Goal: Check status: Check status

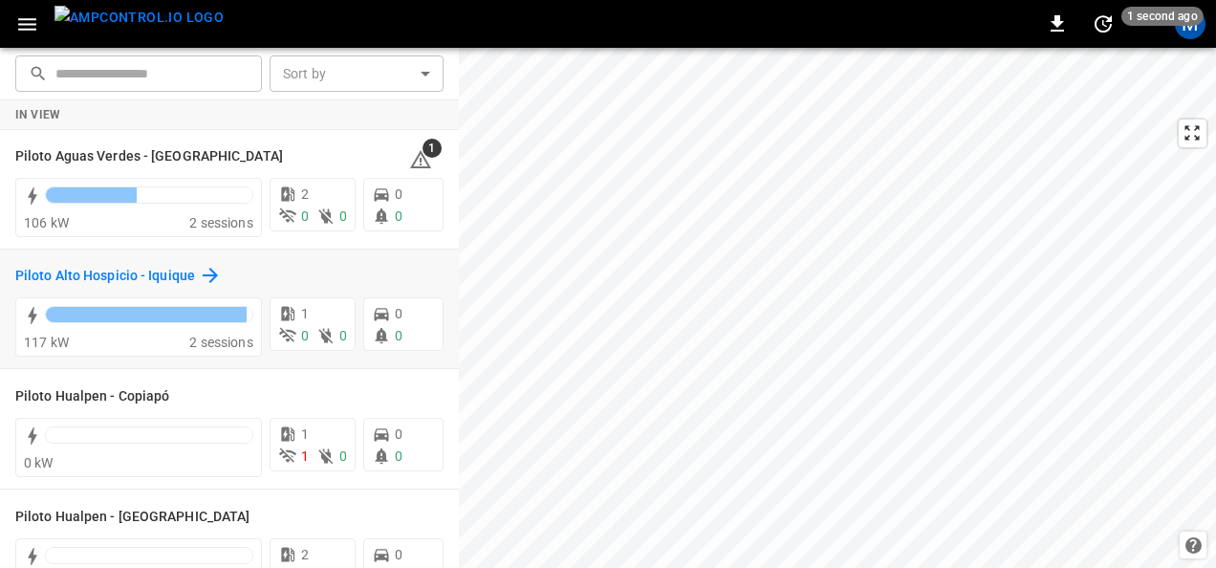
click at [89, 276] on h6 "Piloto Alto Hospicio - Iquique" at bounding box center [105, 276] width 180 height 21
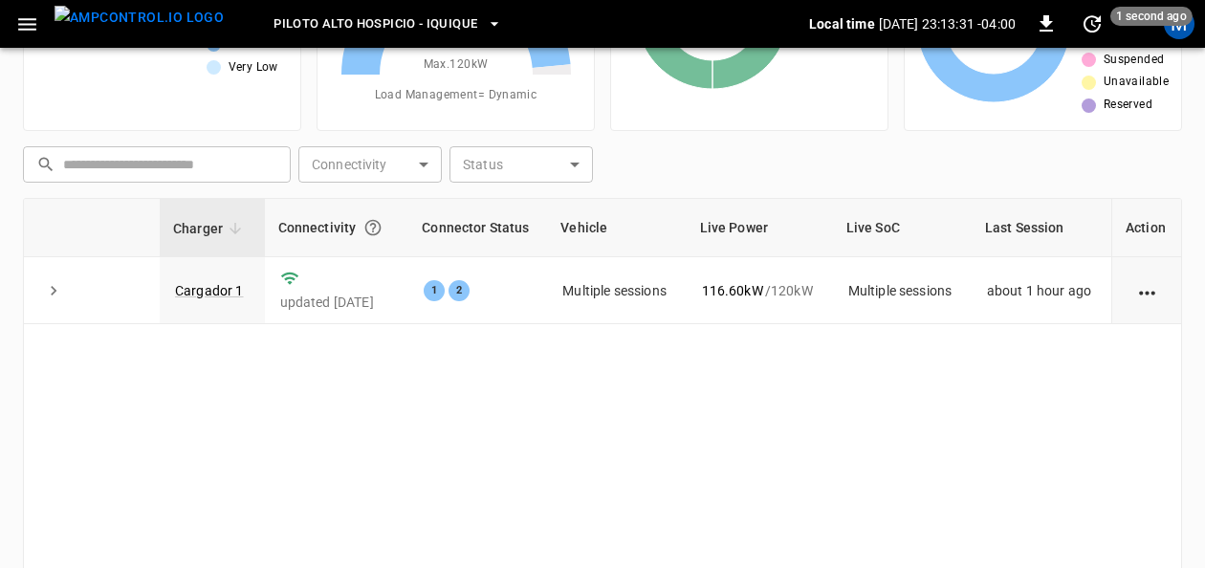
scroll to position [191, 0]
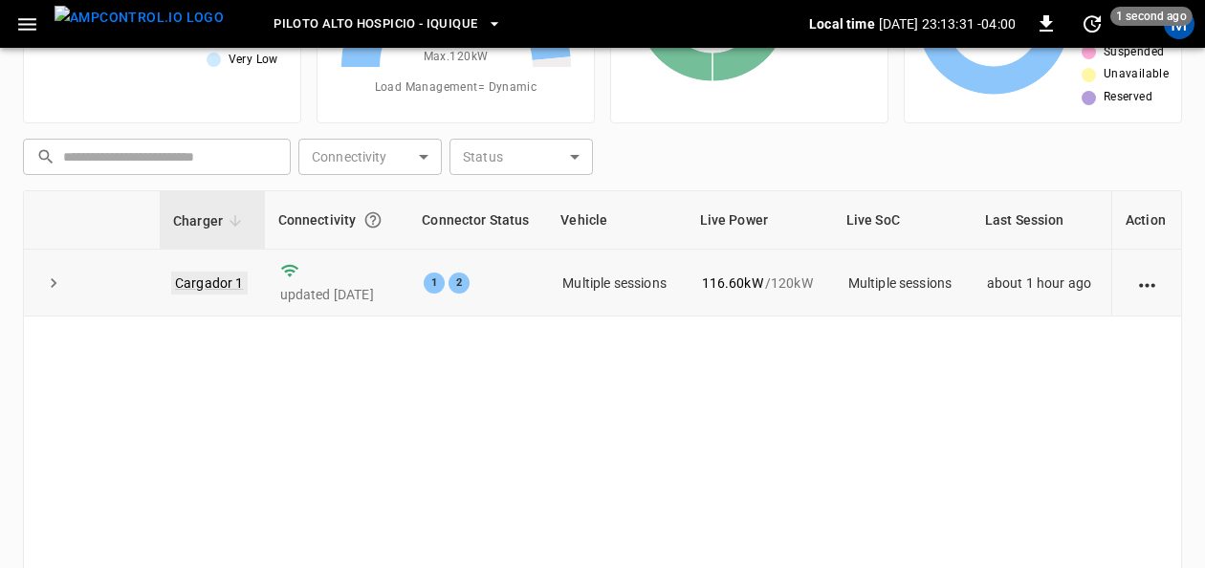
click at [214, 285] on link "Cargador 1" at bounding box center [209, 283] width 76 height 23
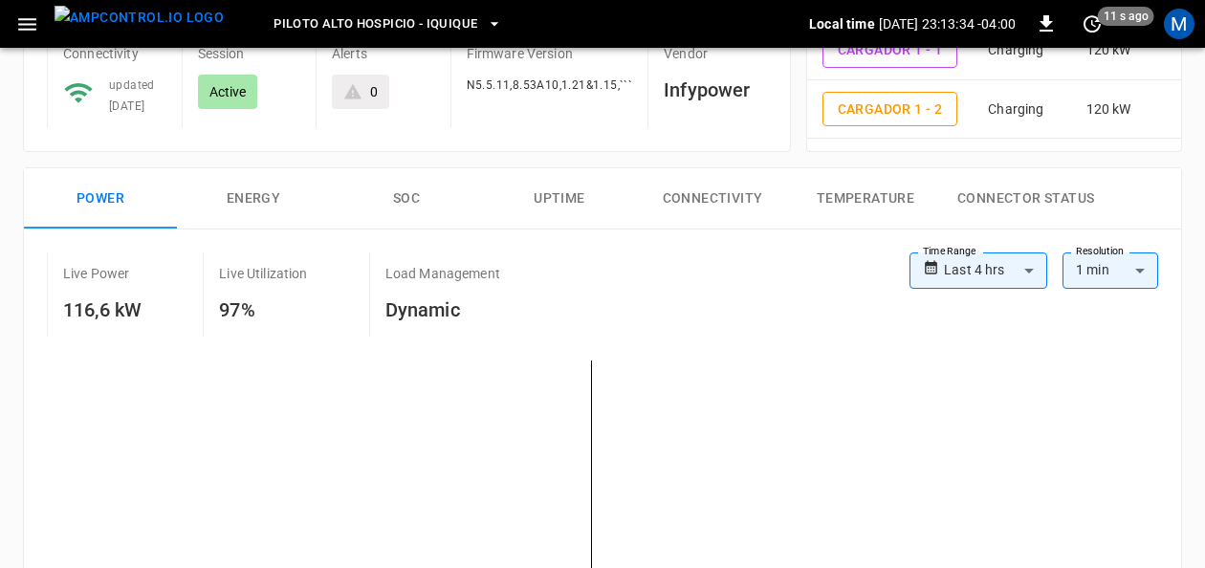
scroll to position [191, 0]
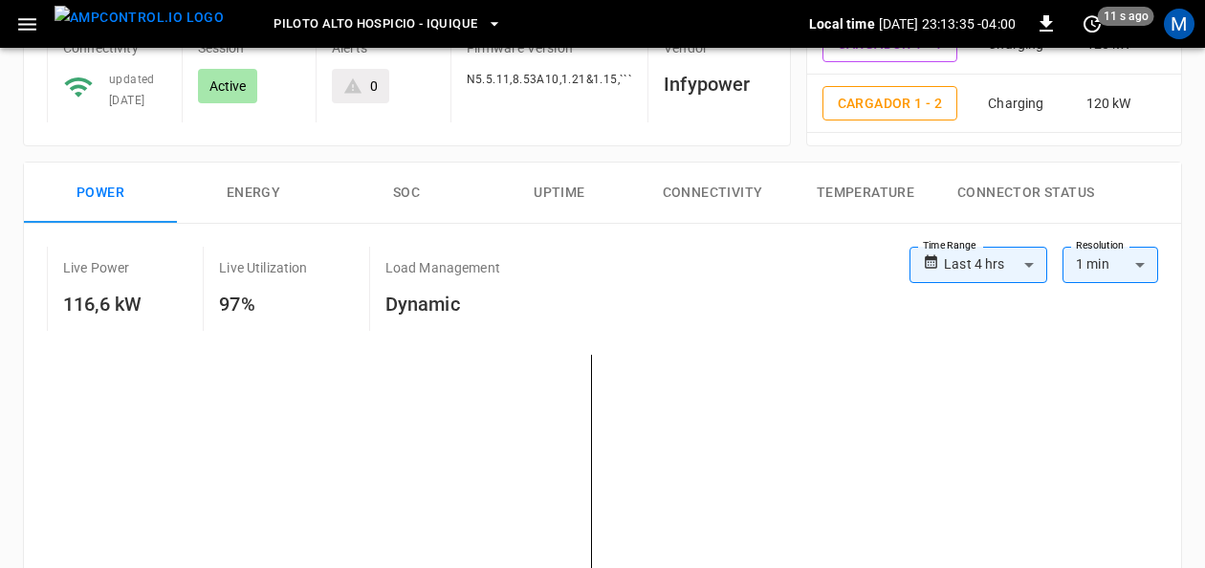
click at [394, 199] on button "SOC" at bounding box center [406, 193] width 153 height 61
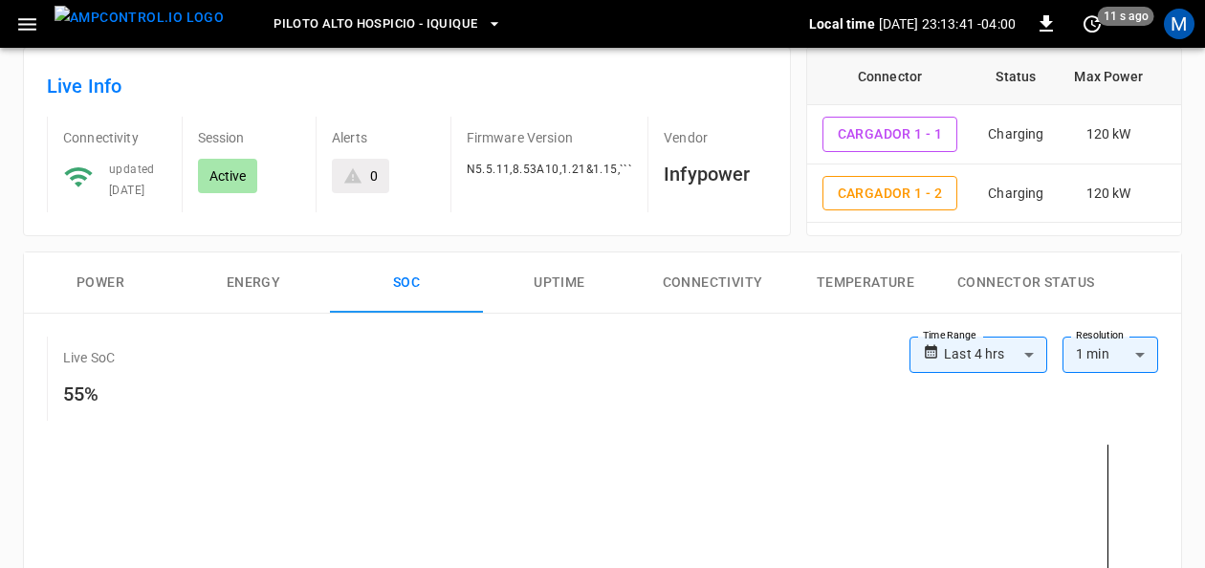
scroll to position [96, 0]
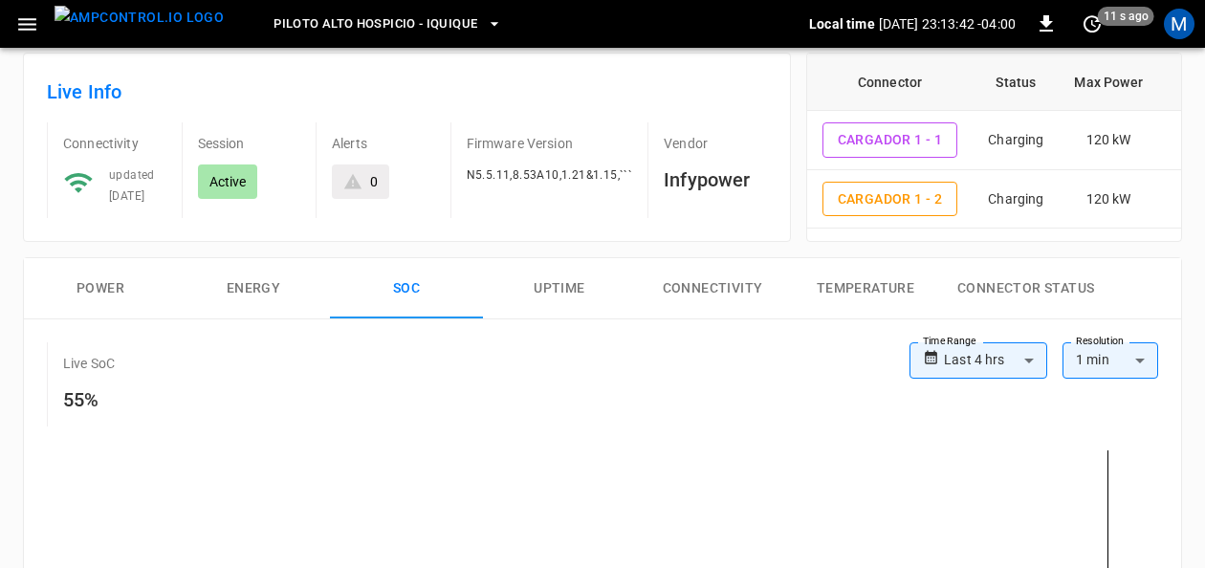
click at [116, 287] on button "Power" at bounding box center [100, 288] width 153 height 61
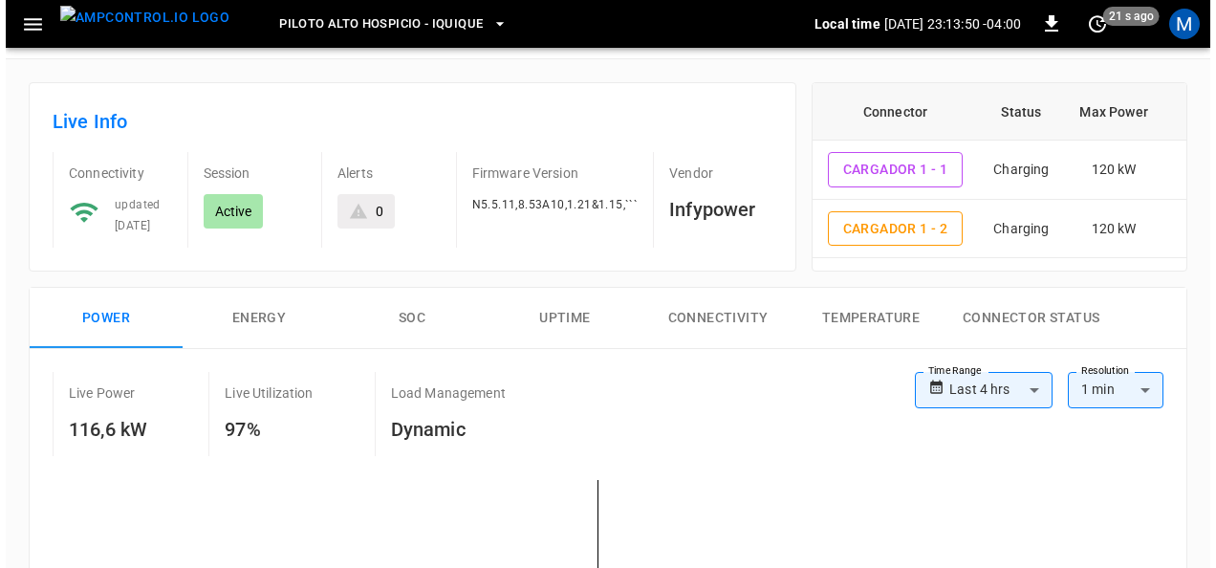
scroll to position [0, 0]
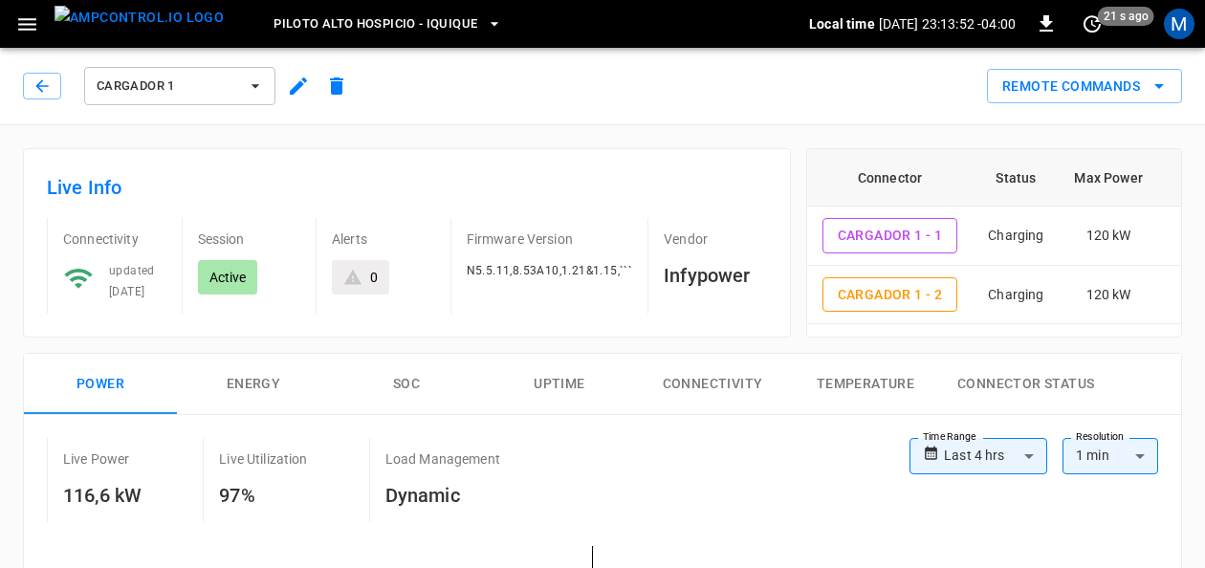
click at [438, 23] on span "Piloto Alto Hospicio - Iquique" at bounding box center [375, 24] width 204 height 22
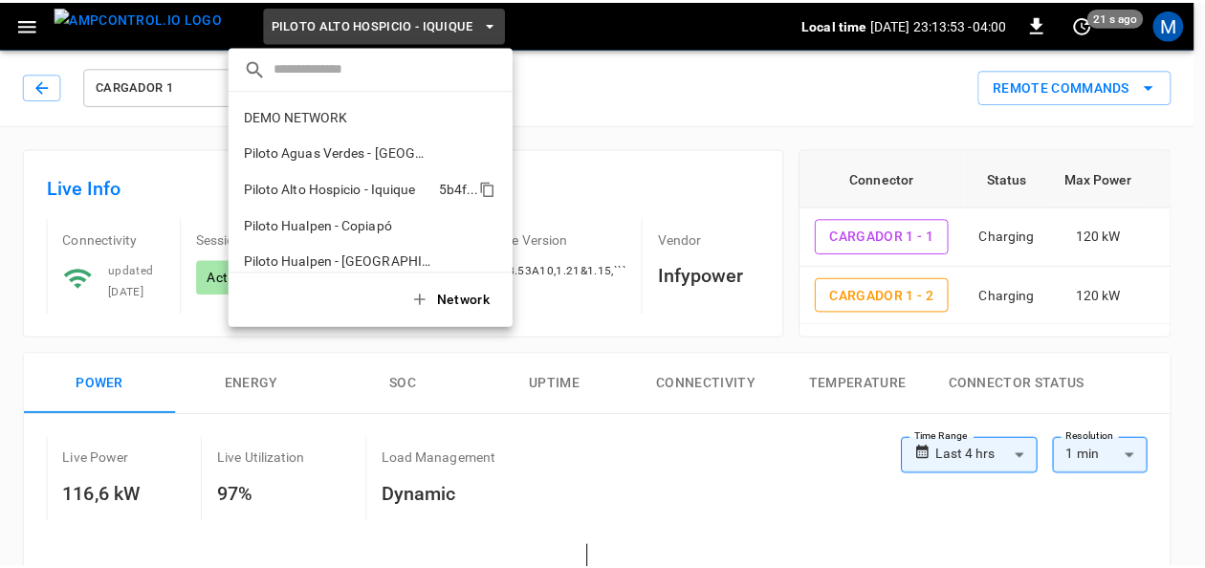
scroll to position [15, 0]
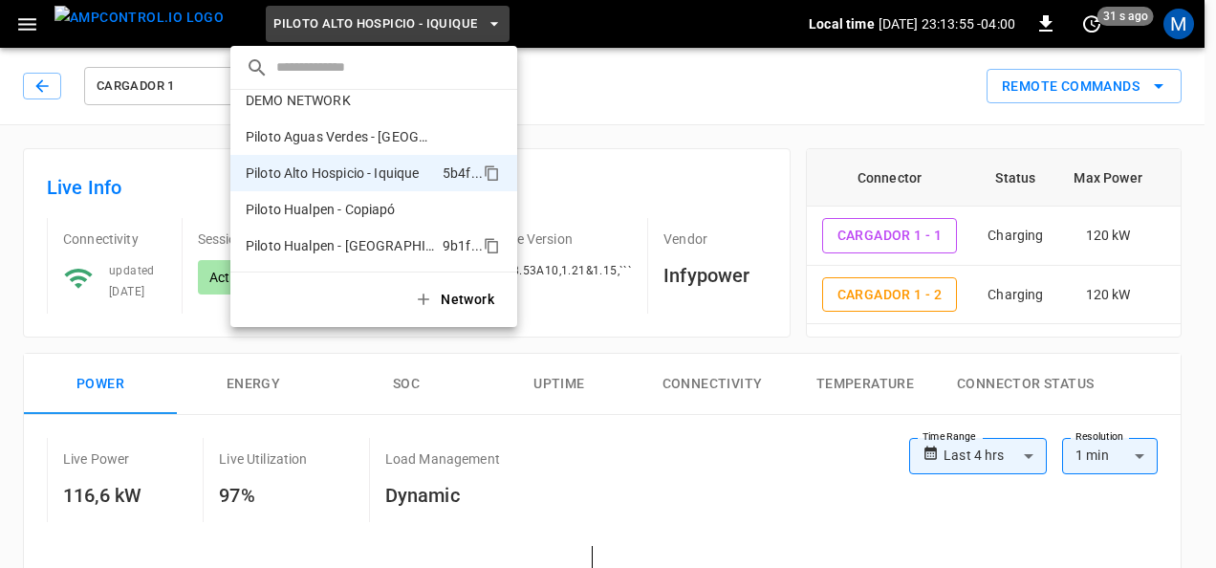
click at [379, 243] on p "Piloto Hualpen - [GEOGRAPHIC_DATA]" at bounding box center [340, 245] width 189 height 19
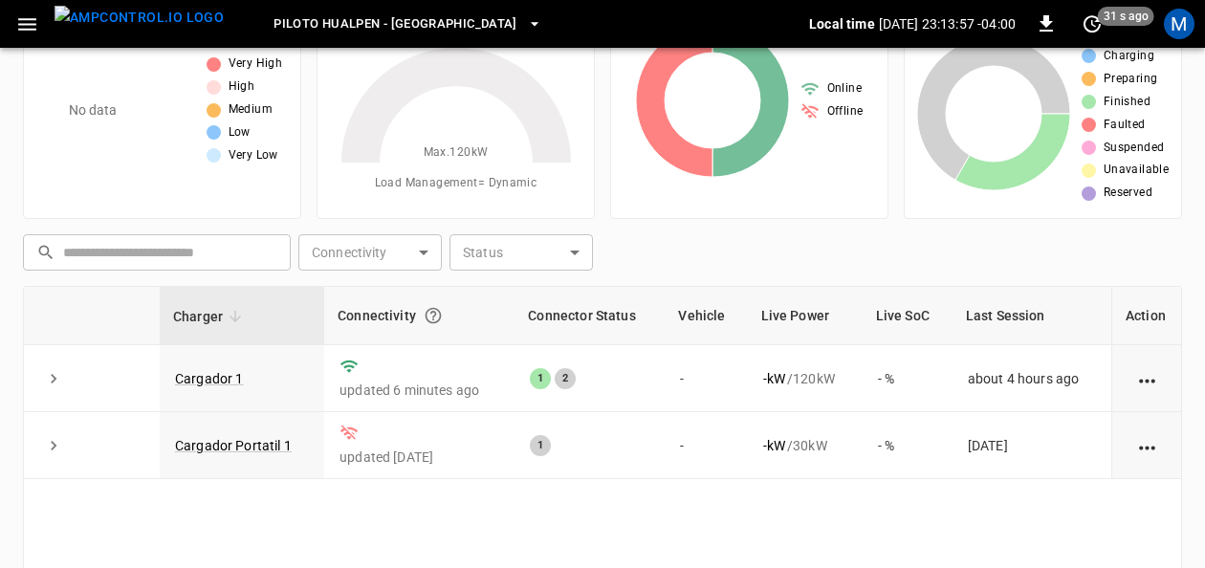
scroll to position [191, 0]
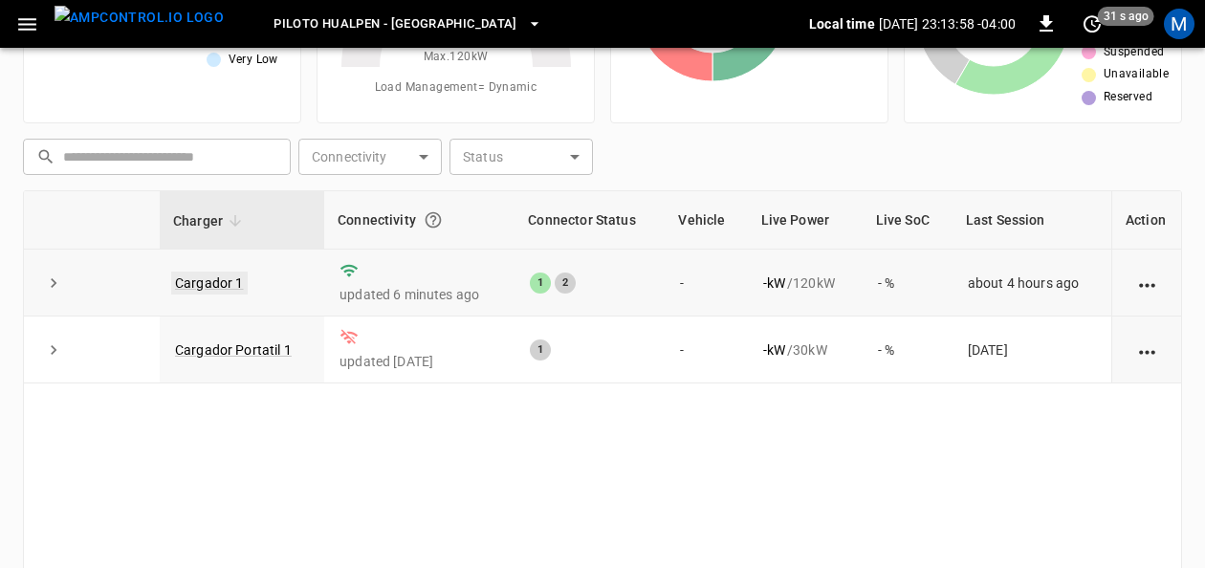
click at [229, 277] on link "Cargador 1" at bounding box center [209, 283] width 76 height 23
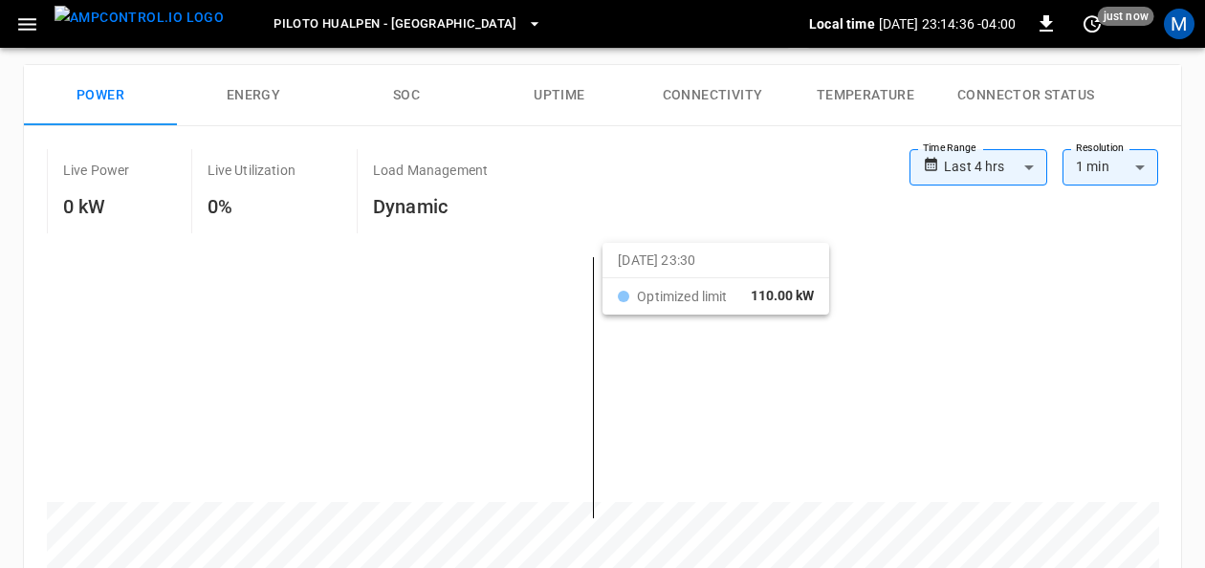
scroll to position [287, 0]
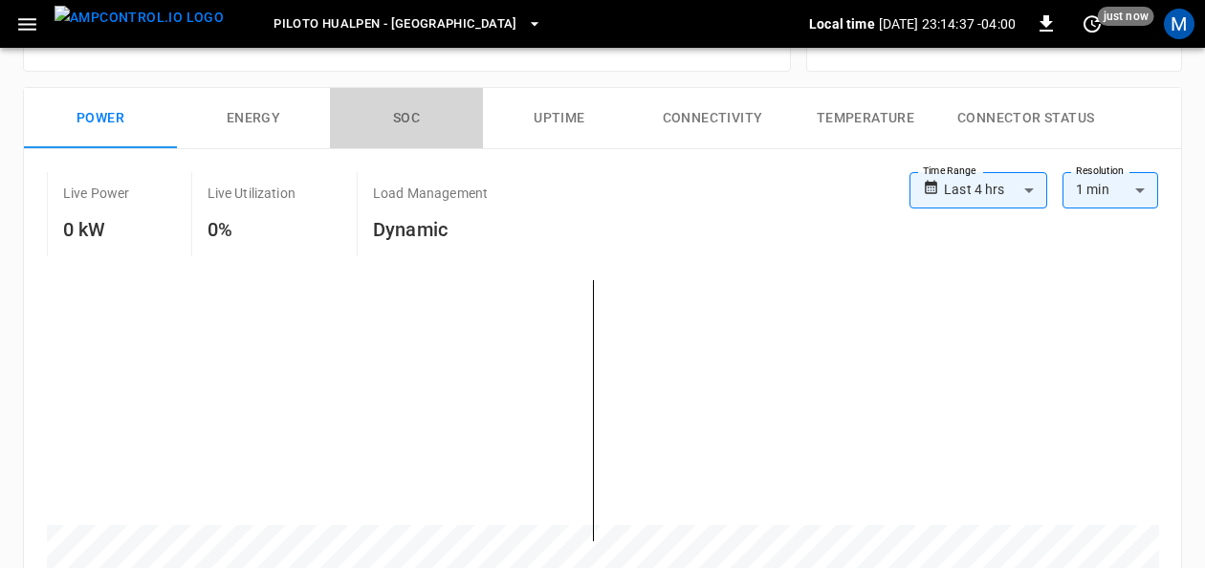
click at [421, 104] on button "SOC" at bounding box center [406, 118] width 153 height 61
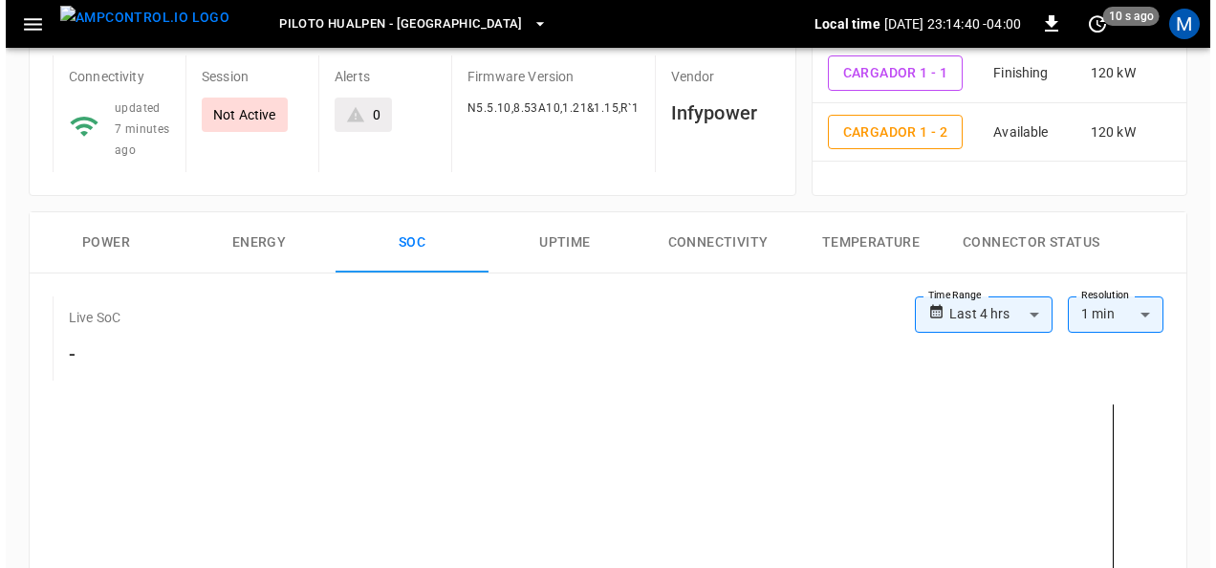
scroll to position [0, 0]
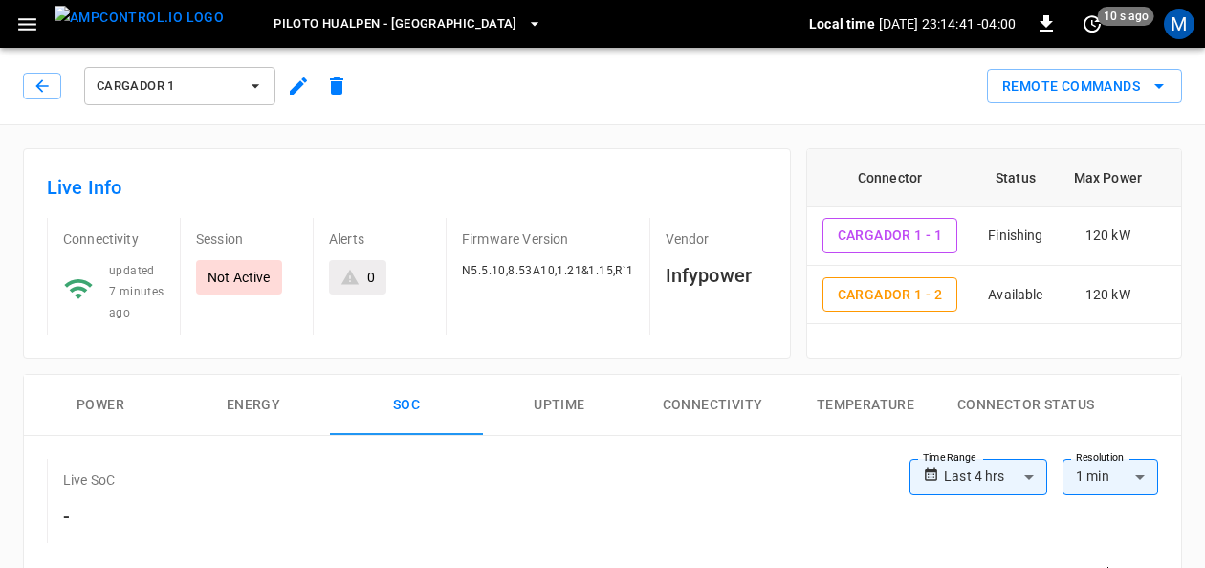
click at [381, 27] on span "Piloto Hualpen - [GEOGRAPHIC_DATA]" at bounding box center [395, 24] width 244 height 22
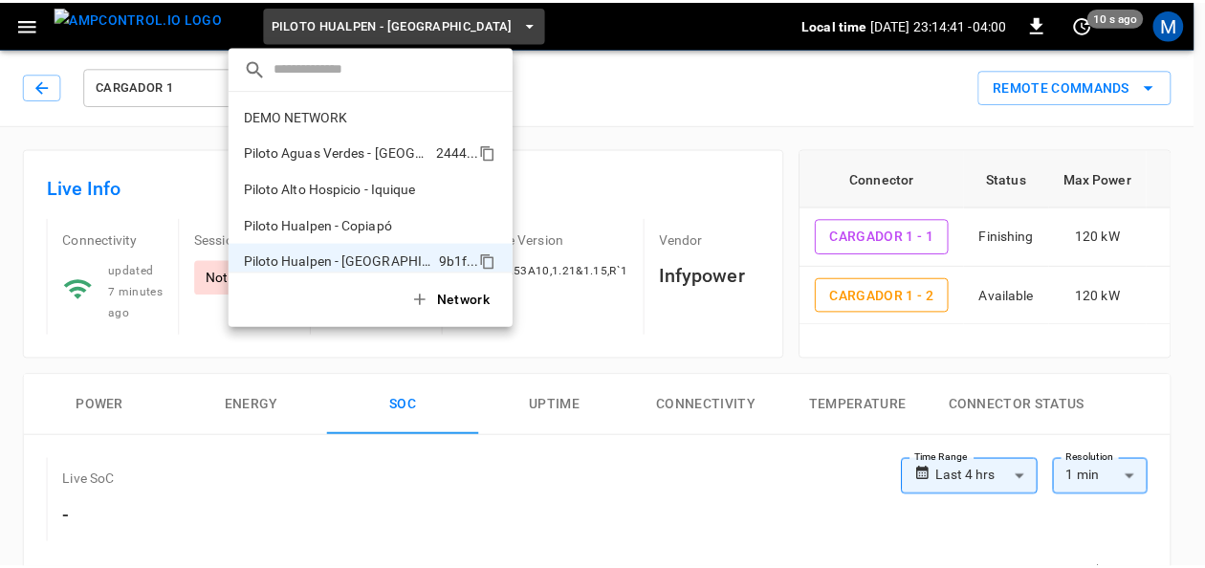
scroll to position [15, 0]
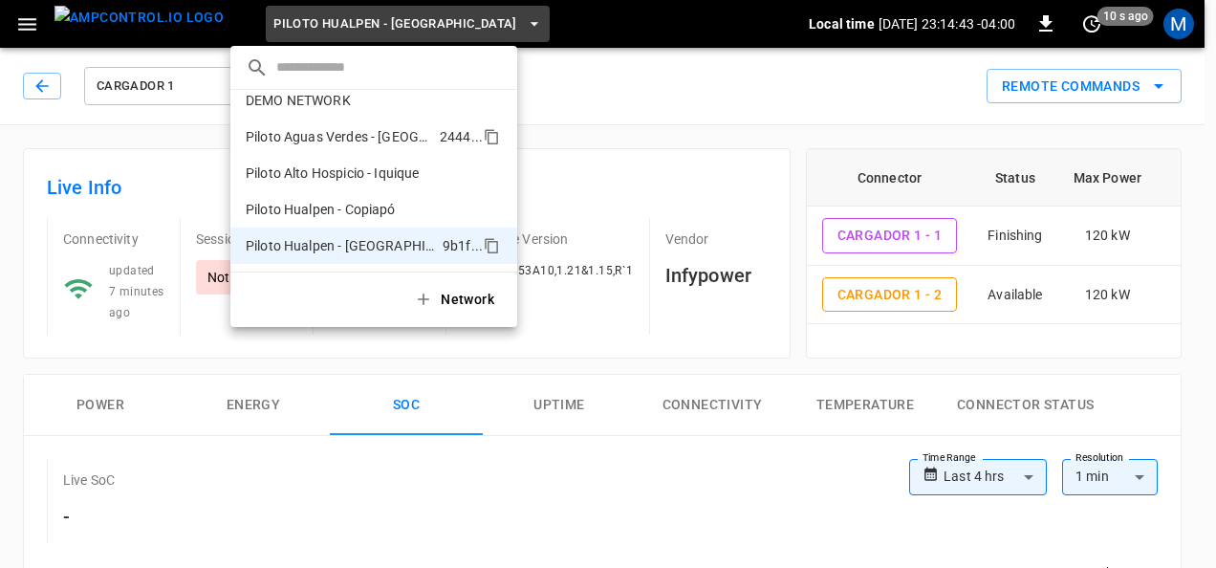
click at [373, 145] on p "Piloto Aguas Verdes - [GEOGRAPHIC_DATA]" at bounding box center [339, 136] width 186 height 19
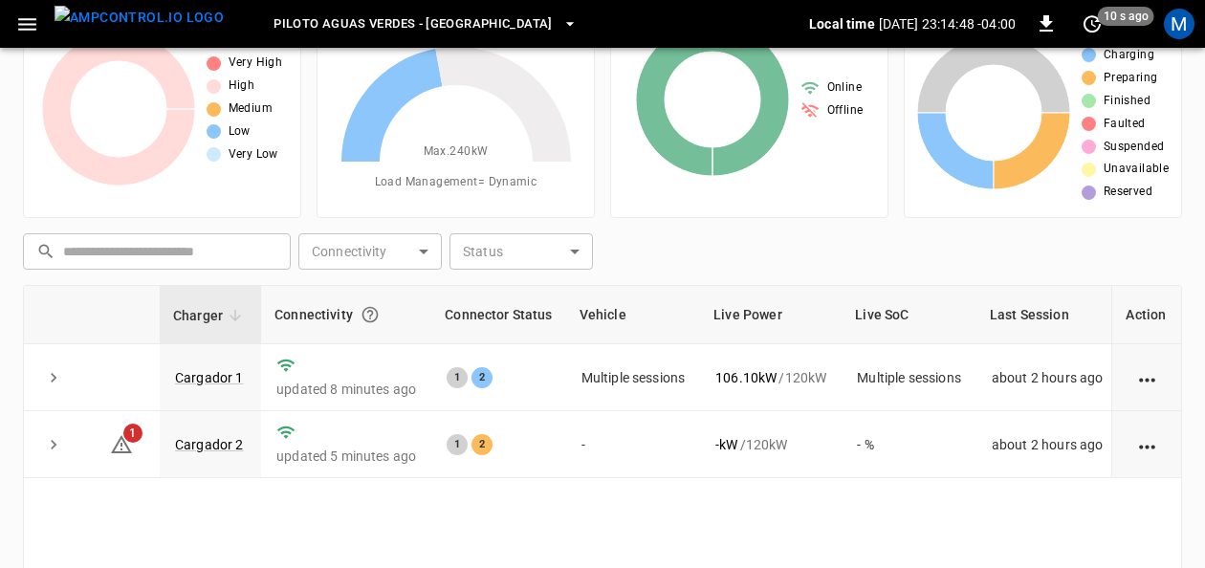
scroll to position [191, 0]
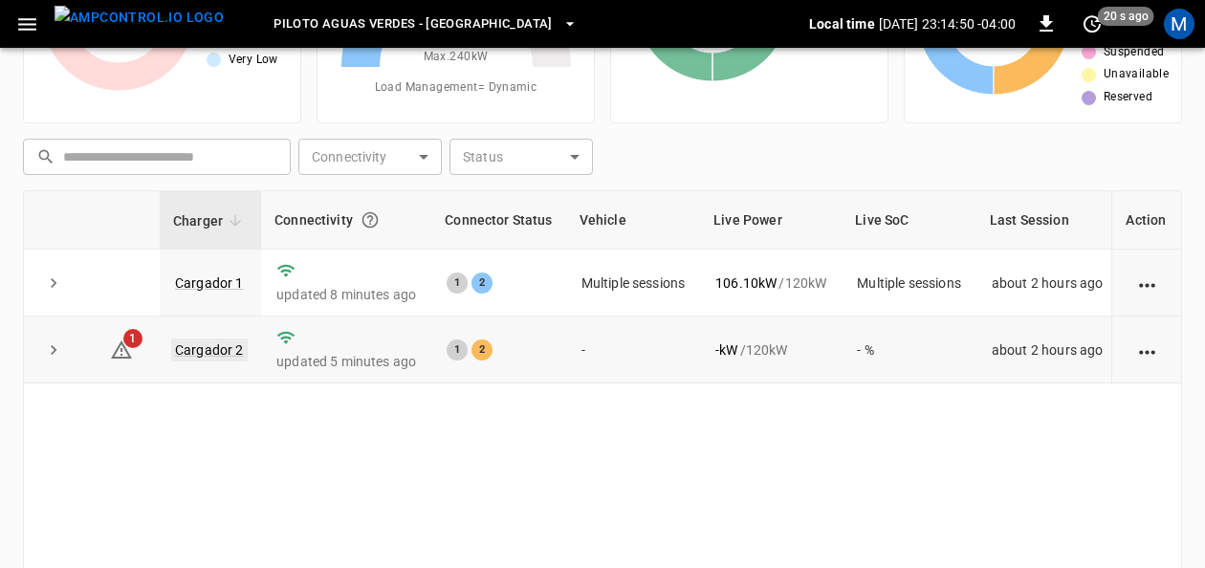
click at [207, 342] on link "Cargador 2" at bounding box center [209, 349] width 76 height 23
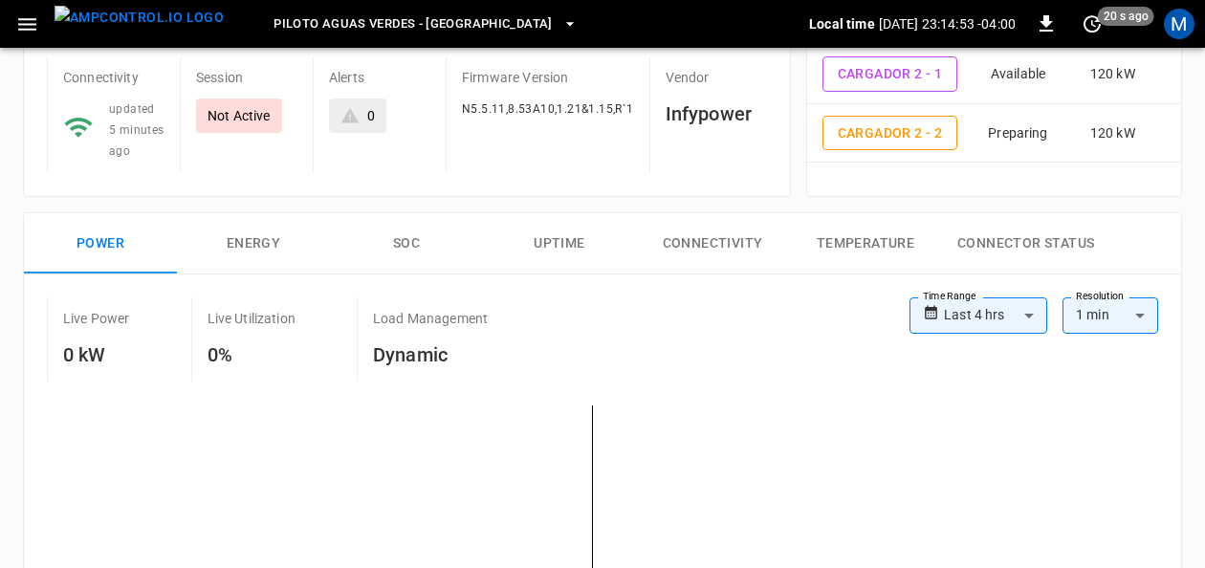
scroll to position [191, 0]
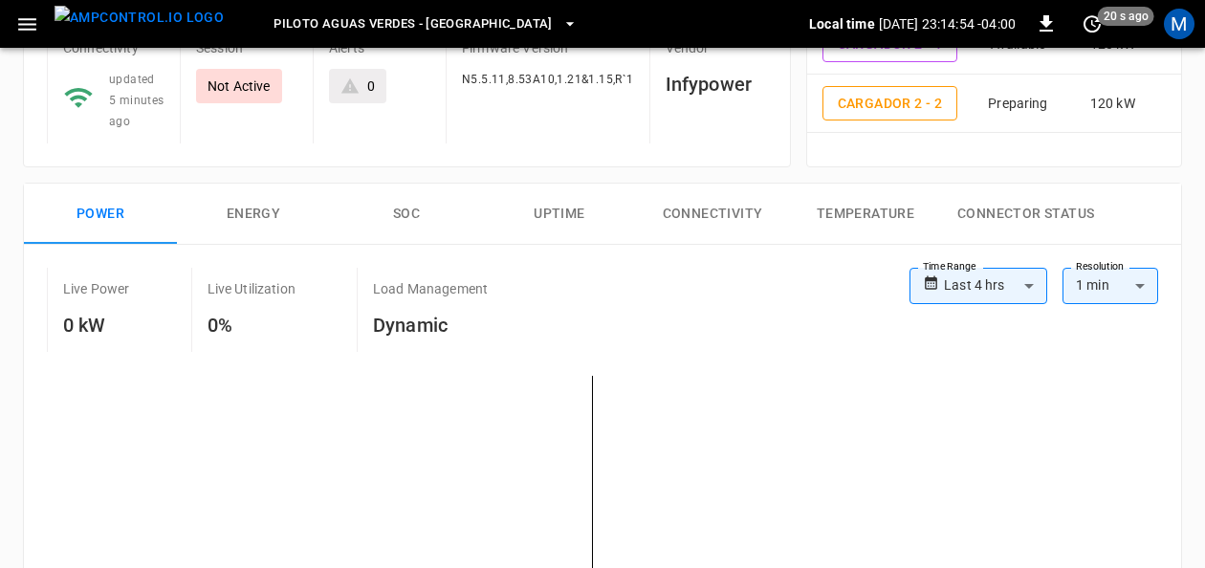
click at [410, 212] on button "SOC" at bounding box center [406, 214] width 153 height 61
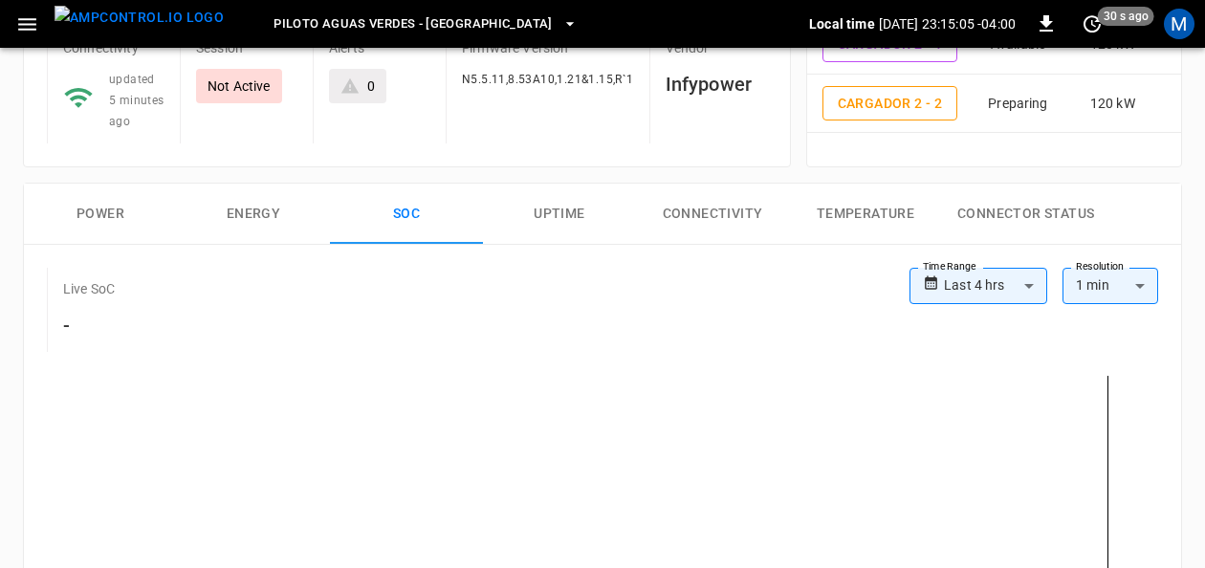
click at [120, 207] on button "Power" at bounding box center [100, 214] width 153 height 61
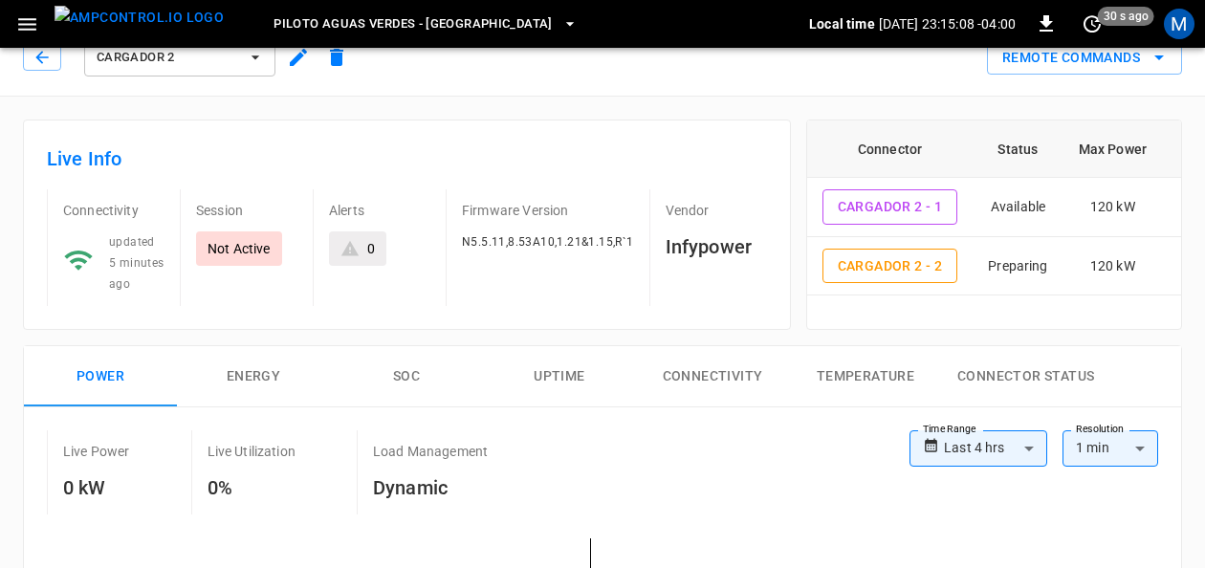
scroll to position [0, 0]
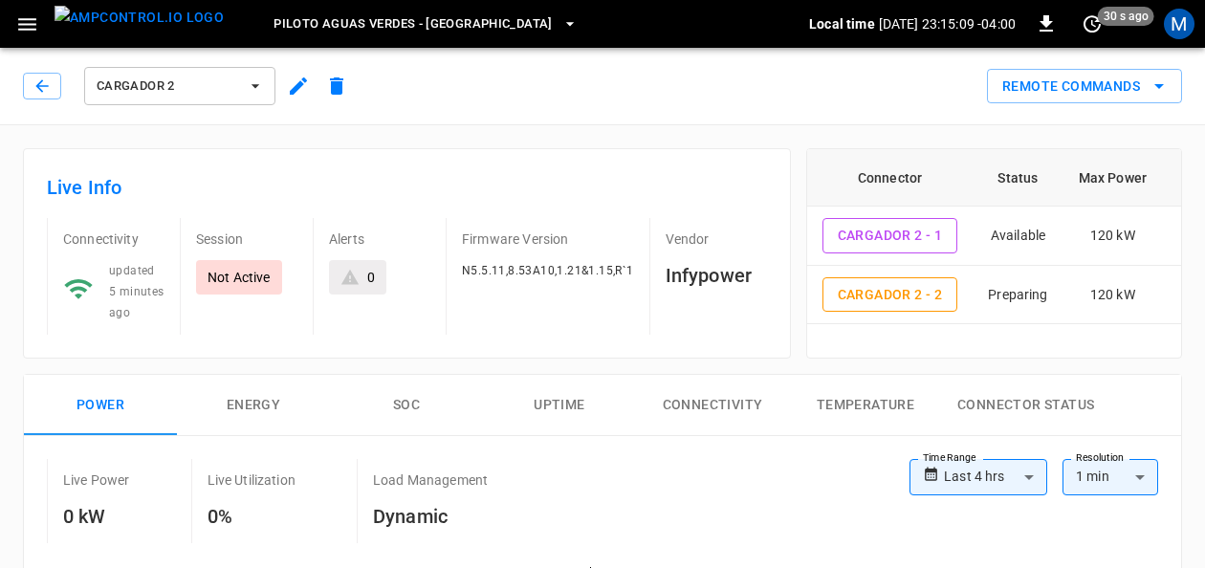
click at [255, 84] on icon "button" at bounding box center [255, 85] width 19 height 19
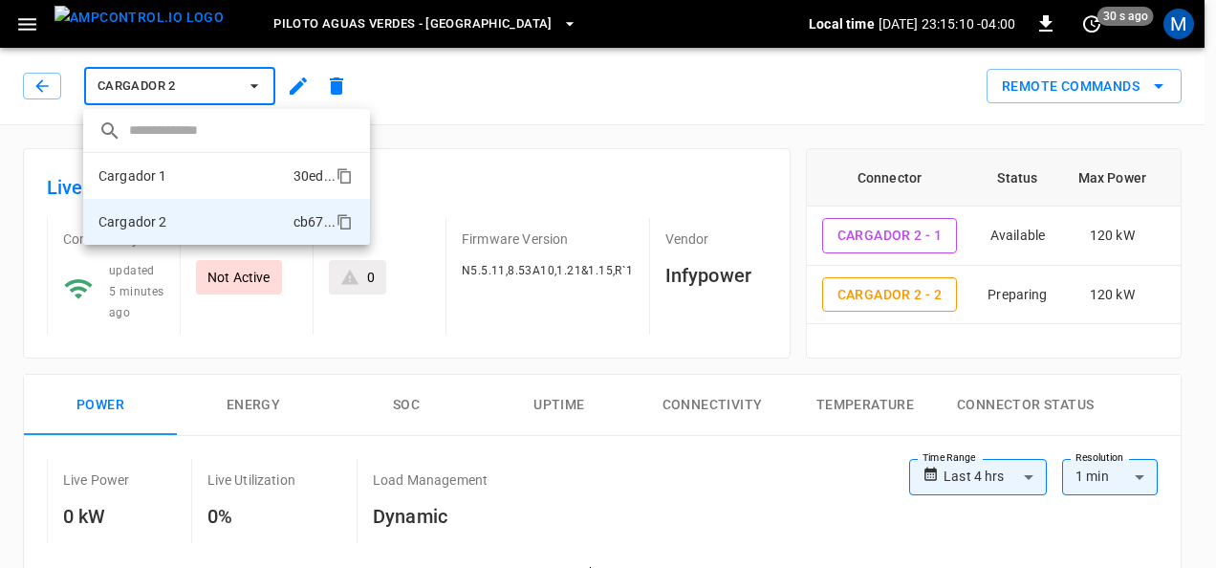
click at [180, 185] on li "Cargador 1 30ed ..." at bounding box center [226, 176] width 287 height 46
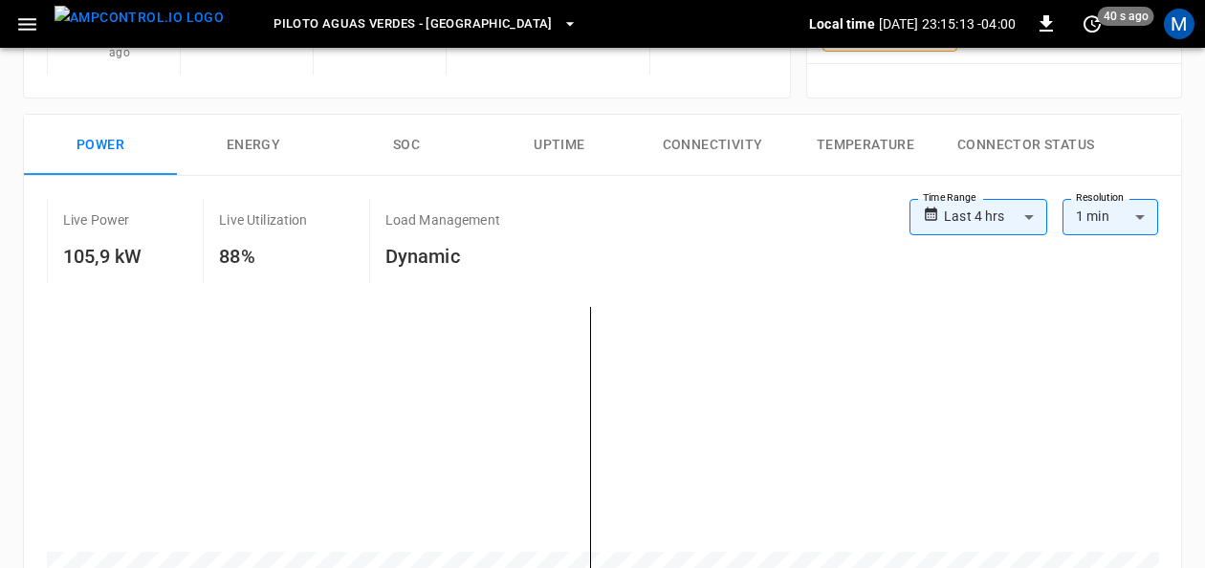
scroll to position [287, 0]
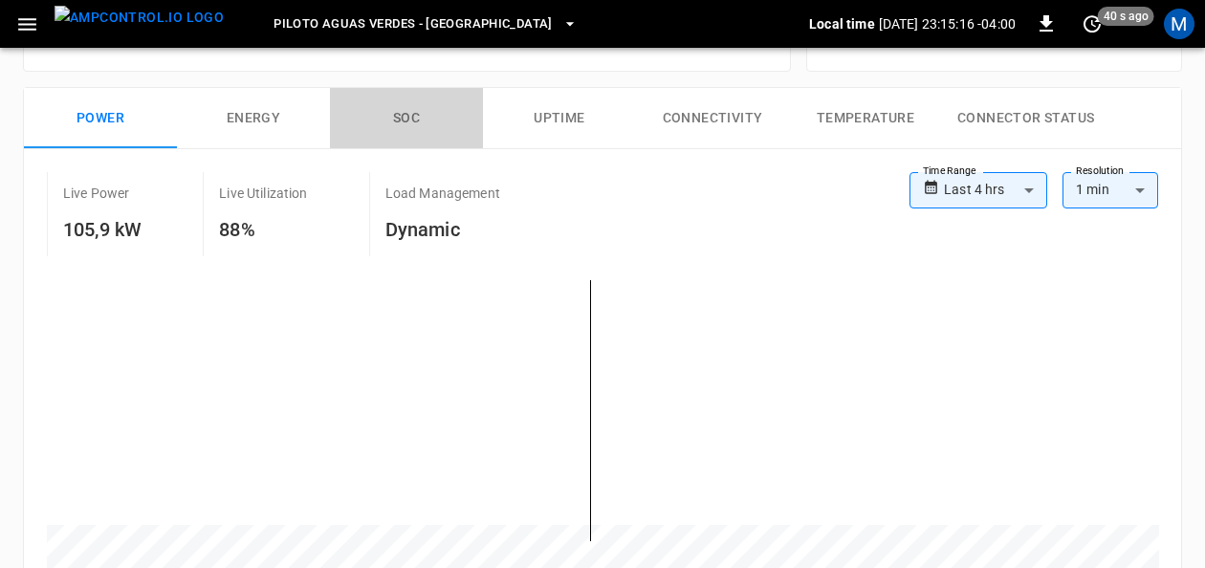
click at [401, 113] on button "SOC" at bounding box center [406, 118] width 153 height 61
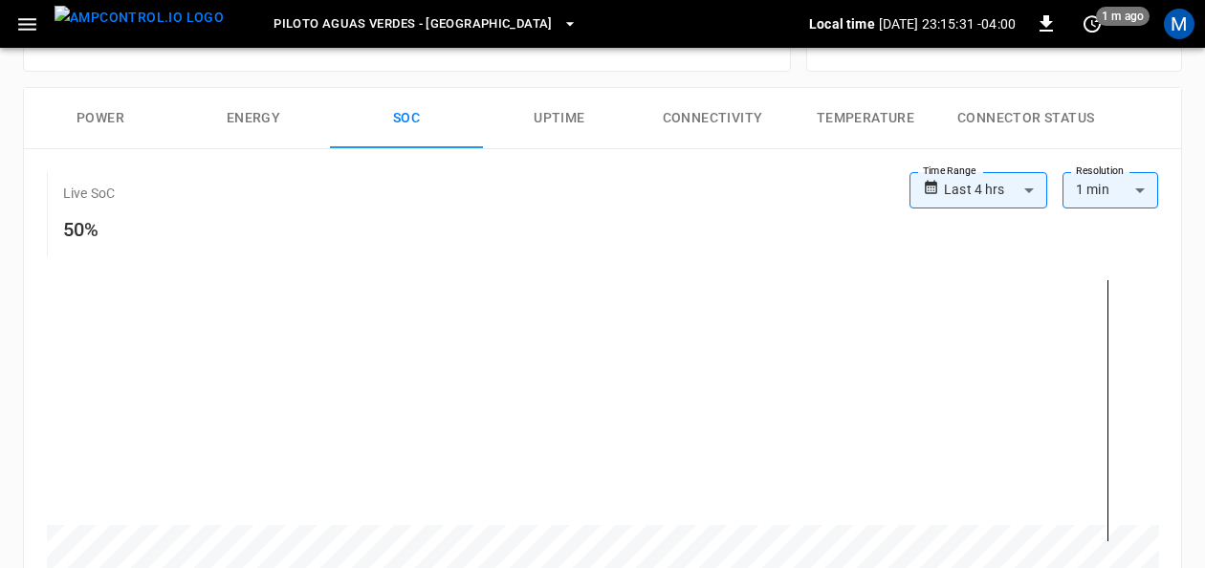
click at [112, 115] on button "Power" at bounding box center [100, 118] width 153 height 61
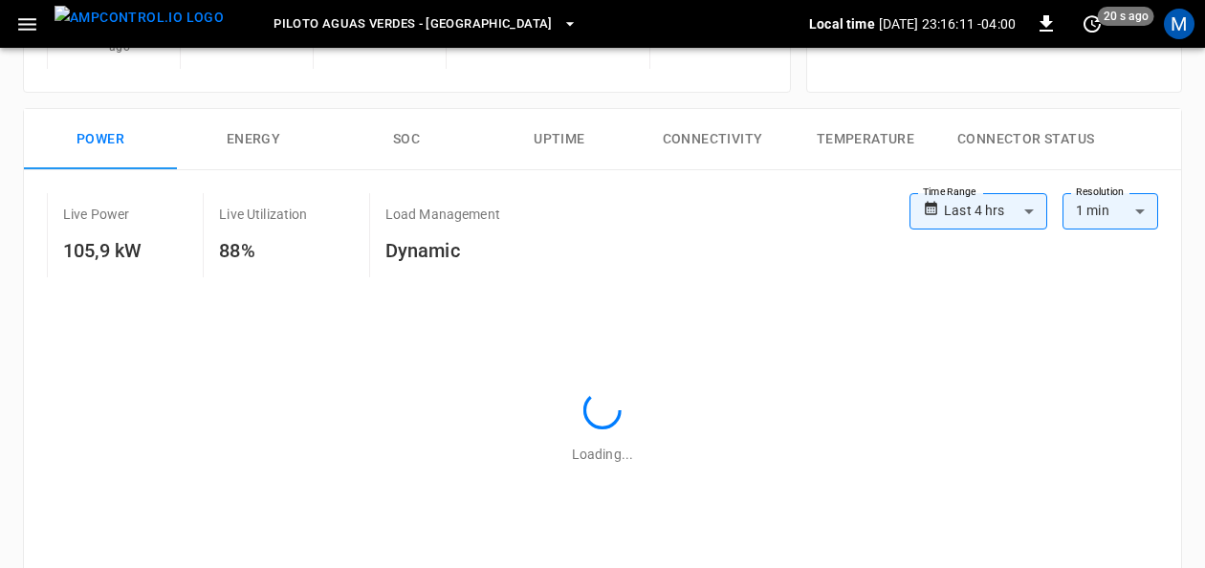
scroll to position [296, 0]
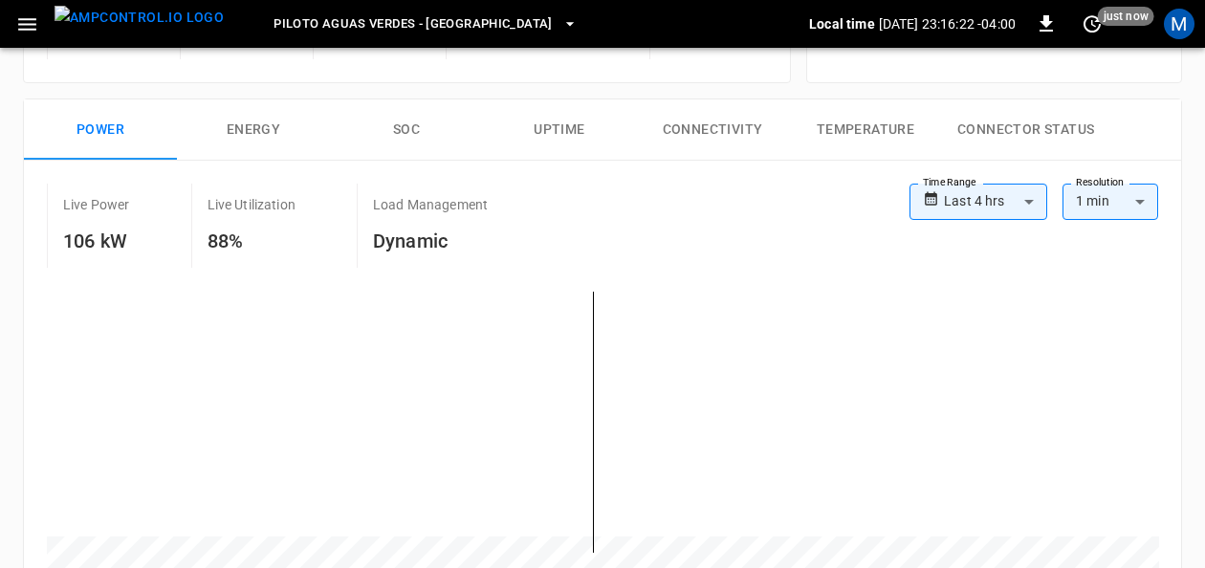
click at [277, 126] on button "Energy" at bounding box center [253, 129] width 153 height 61
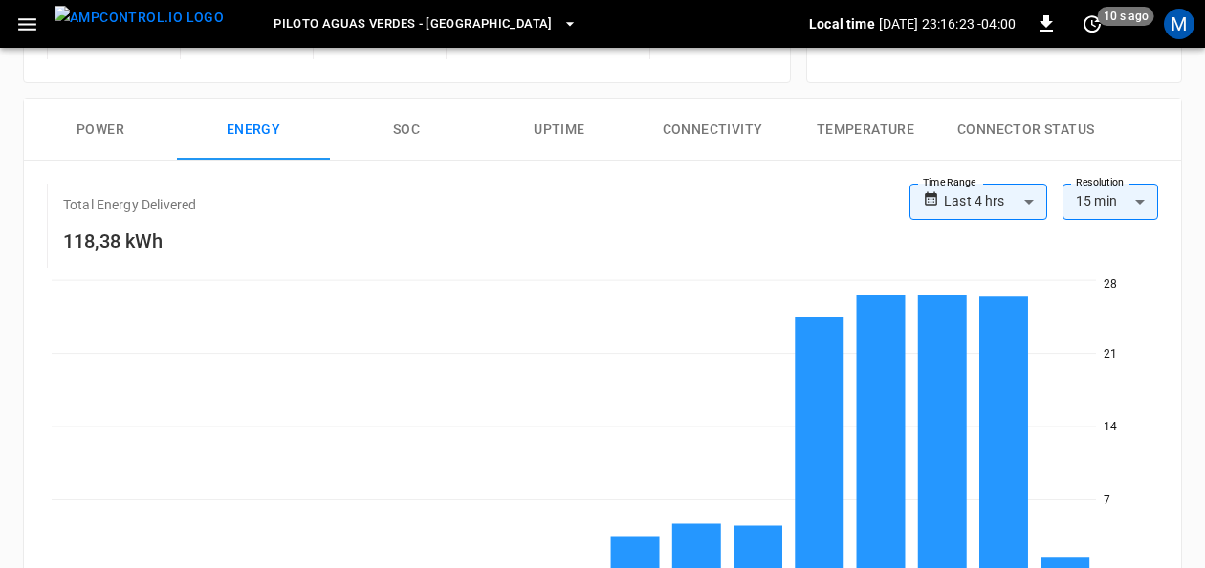
click at [404, 120] on button "SOC" at bounding box center [406, 129] width 153 height 61
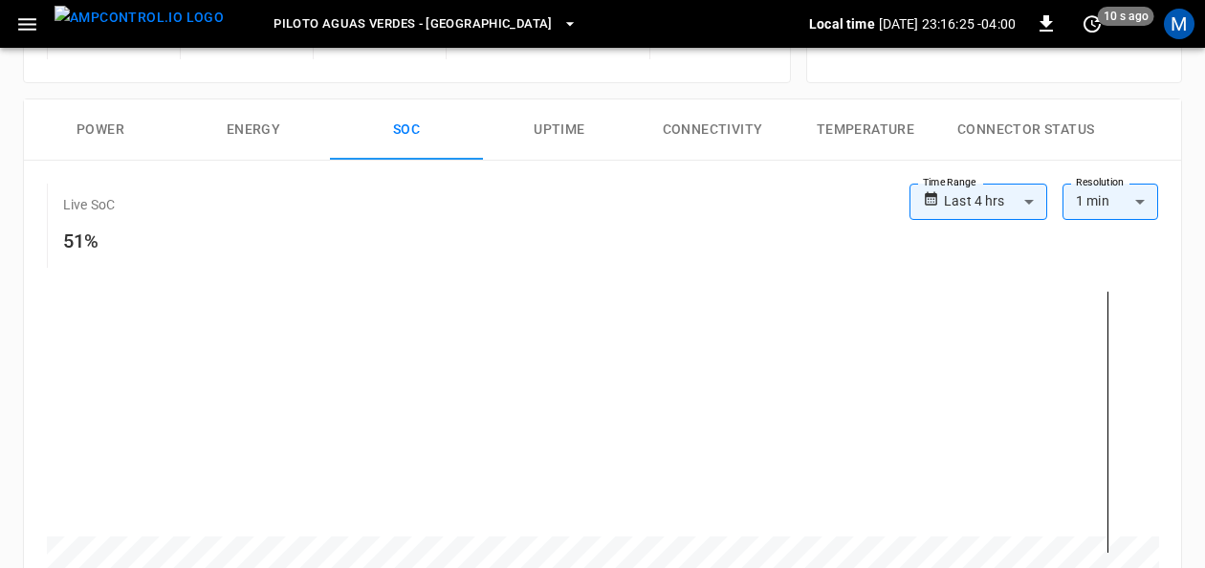
click at [277, 115] on button "Energy" at bounding box center [253, 129] width 153 height 61
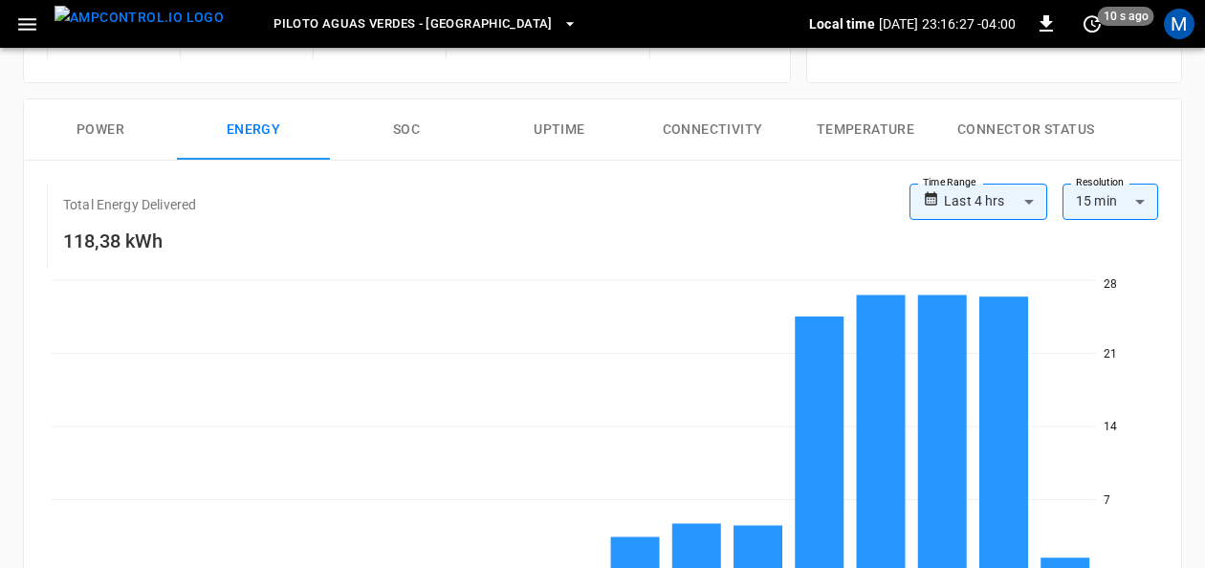
click at [417, 128] on button "SOC" at bounding box center [406, 129] width 153 height 61
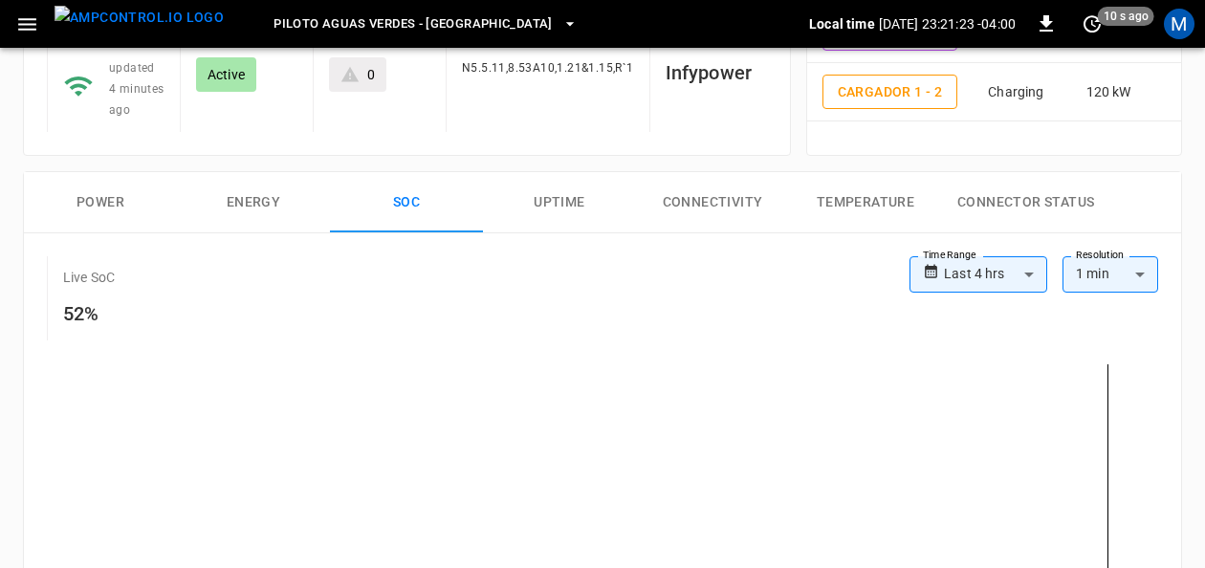
scroll to position [96, 0]
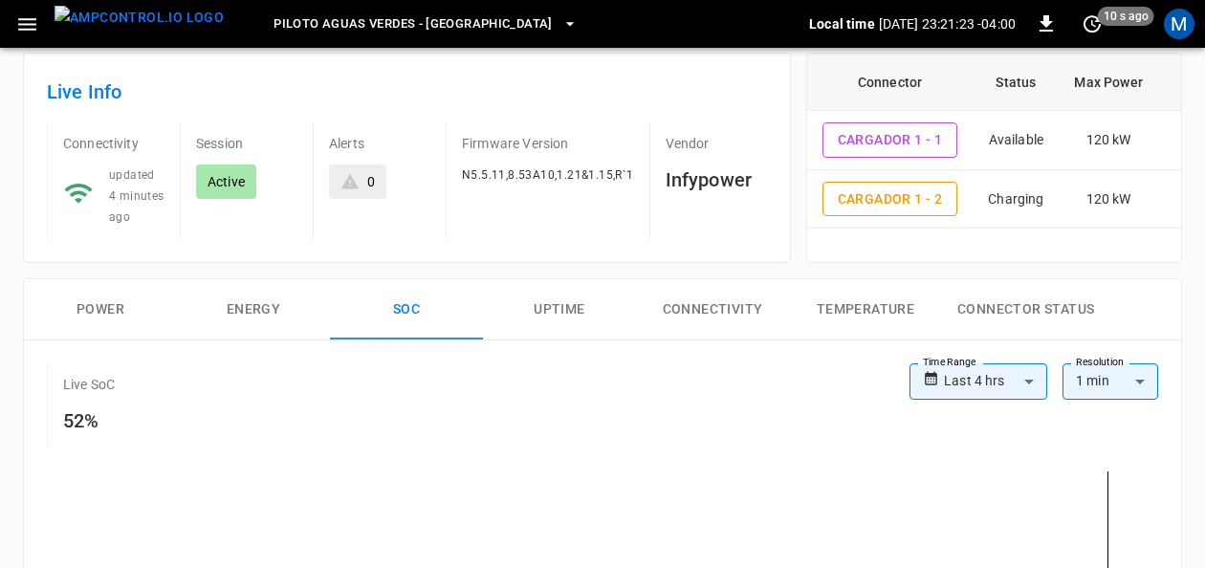
click at [82, 289] on button "Power" at bounding box center [100, 309] width 153 height 61
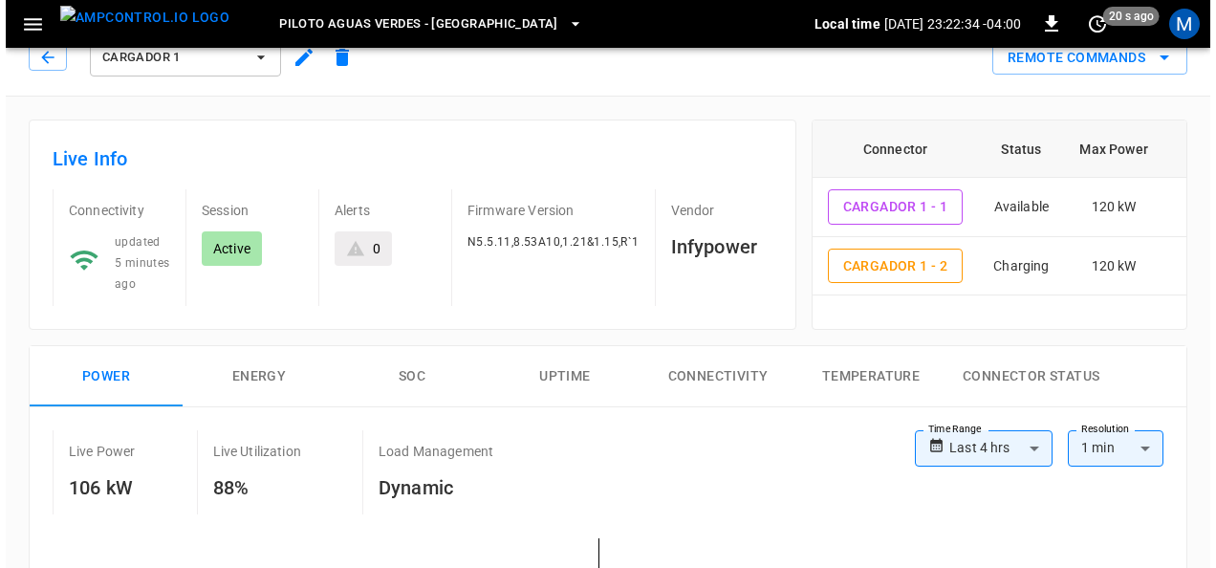
scroll to position [0, 0]
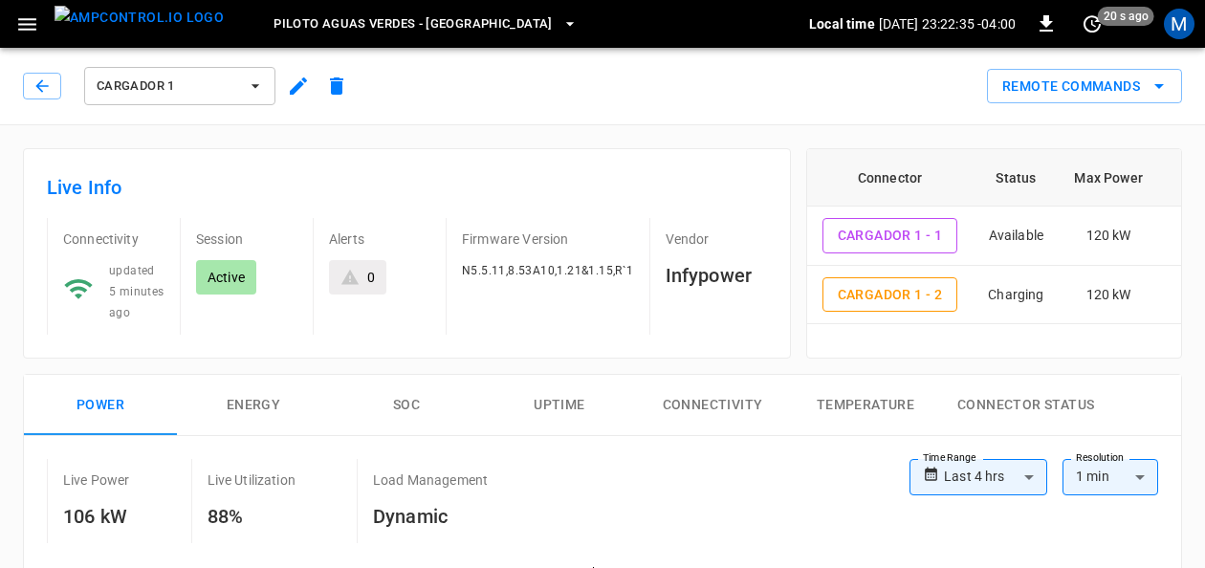
click at [247, 88] on icon "button" at bounding box center [255, 85] width 19 height 19
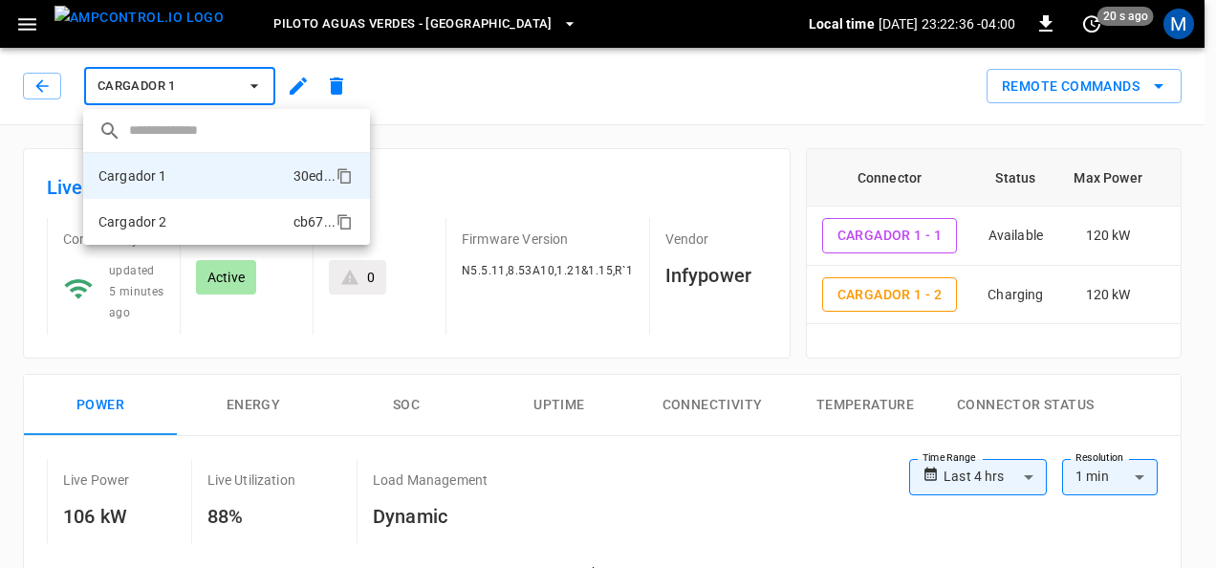
click at [186, 214] on li "Cargador 2 cb67 ..." at bounding box center [226, 222] width 287 height 46
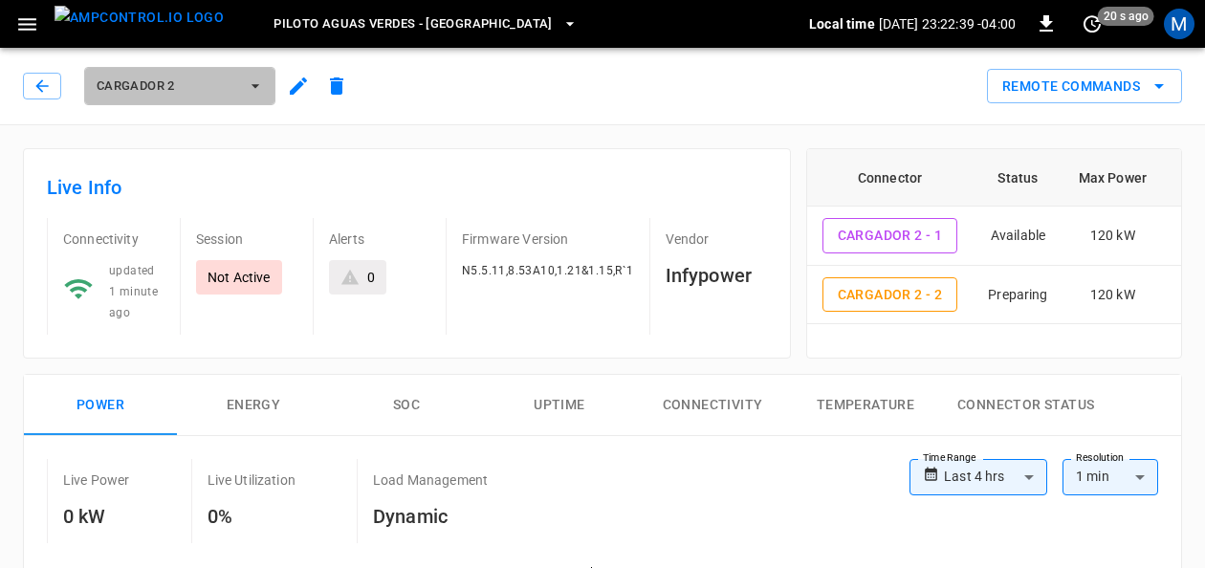
click at [272, 90] on button "Cargador 2" at bounding box center [179, 86] width 191 height 38
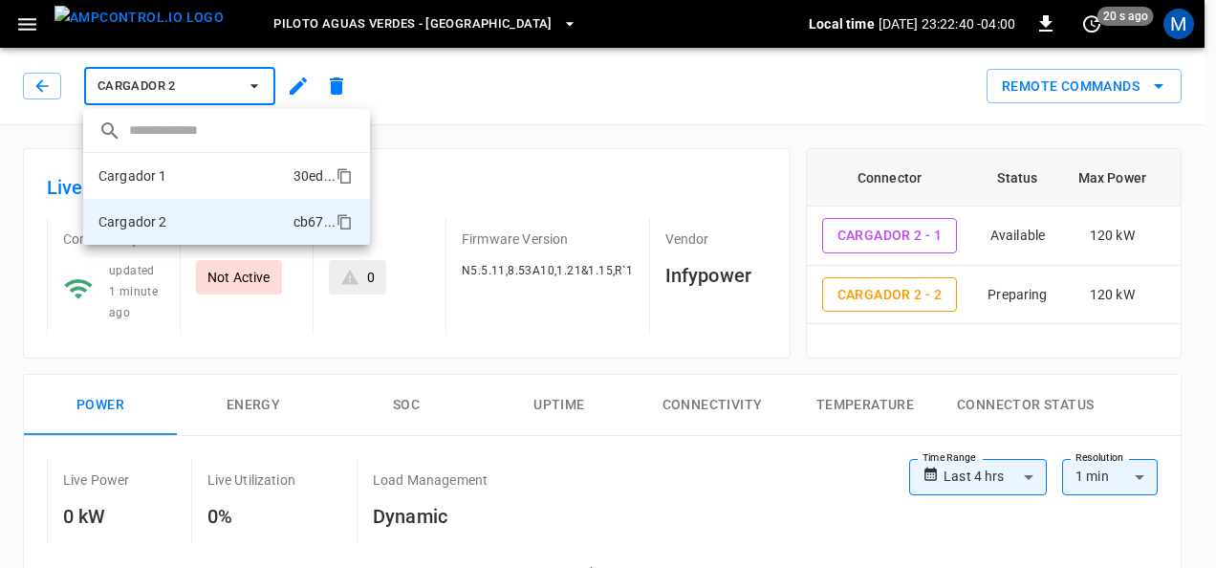
click at [196, 179] on li "Cargador 1 30ed ..." at bounding box center [226, 176] width 287 height 46
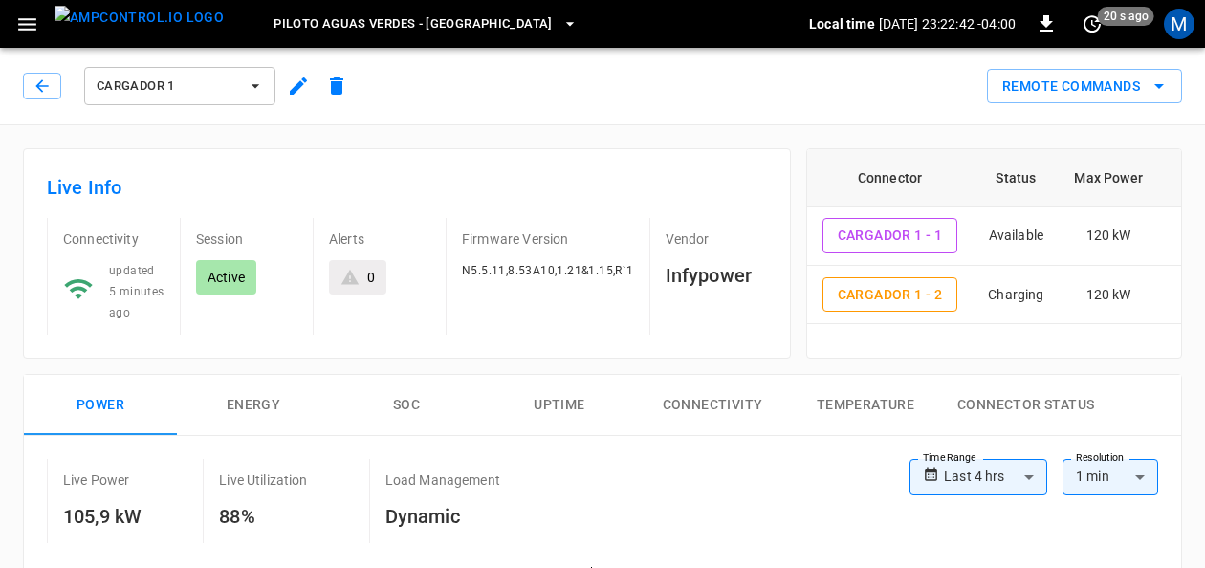
click at [480, 20] on span "Piloto Aguas Verdes - [GEOGRAPHIC_DATA]" at bounding box center [412, 24] width 279 height 22
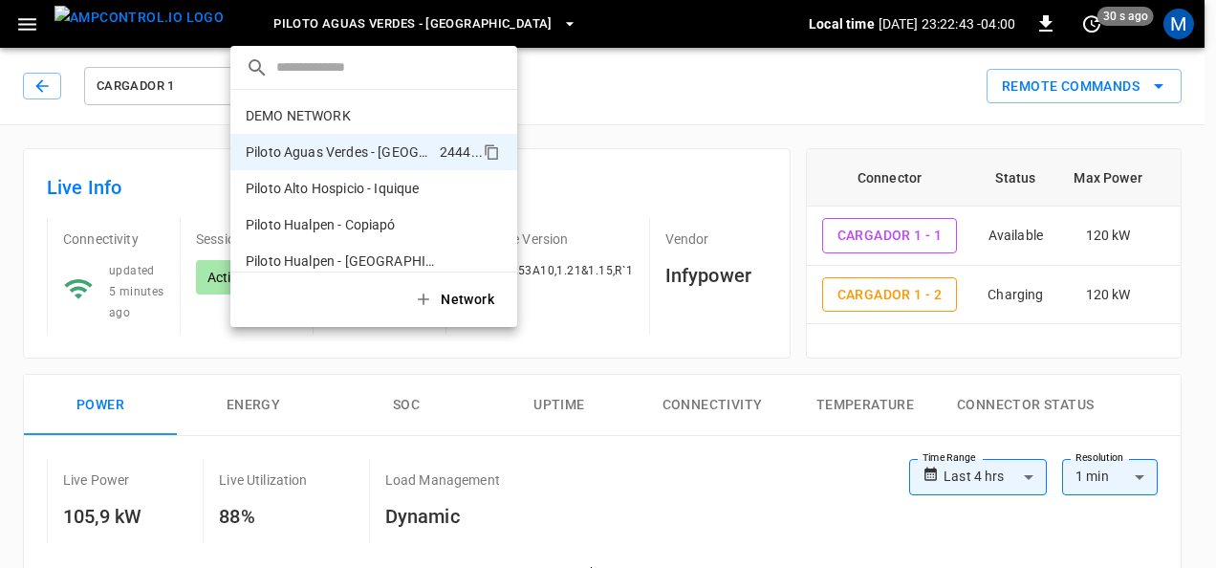
scroll to position [15, 0]
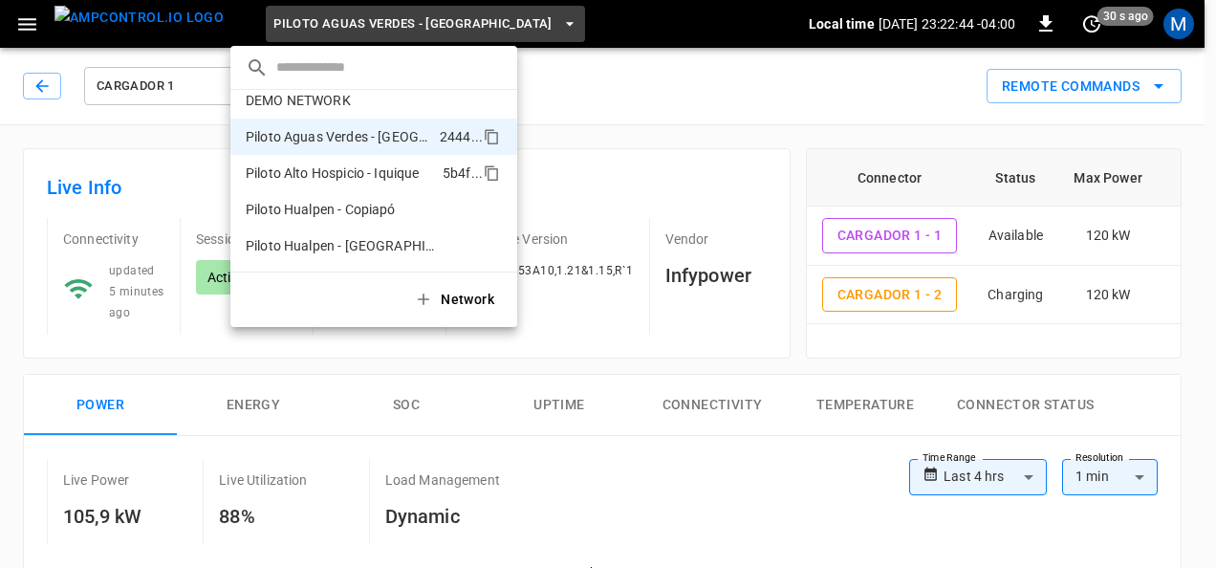
click at [392, 178] on p "Piloto Alto Hospicio - Iquique" at bounding box center [333, 172] width 174 height 19
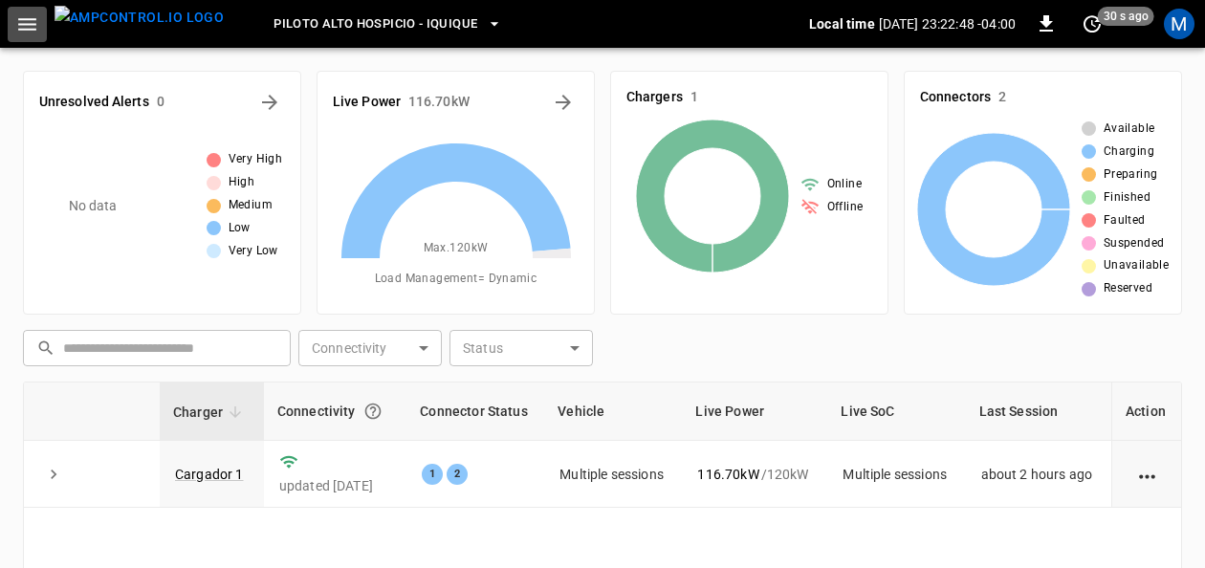
click at [33, 31] on icon "button" at bounding box center [27, 24] width 24 height 24
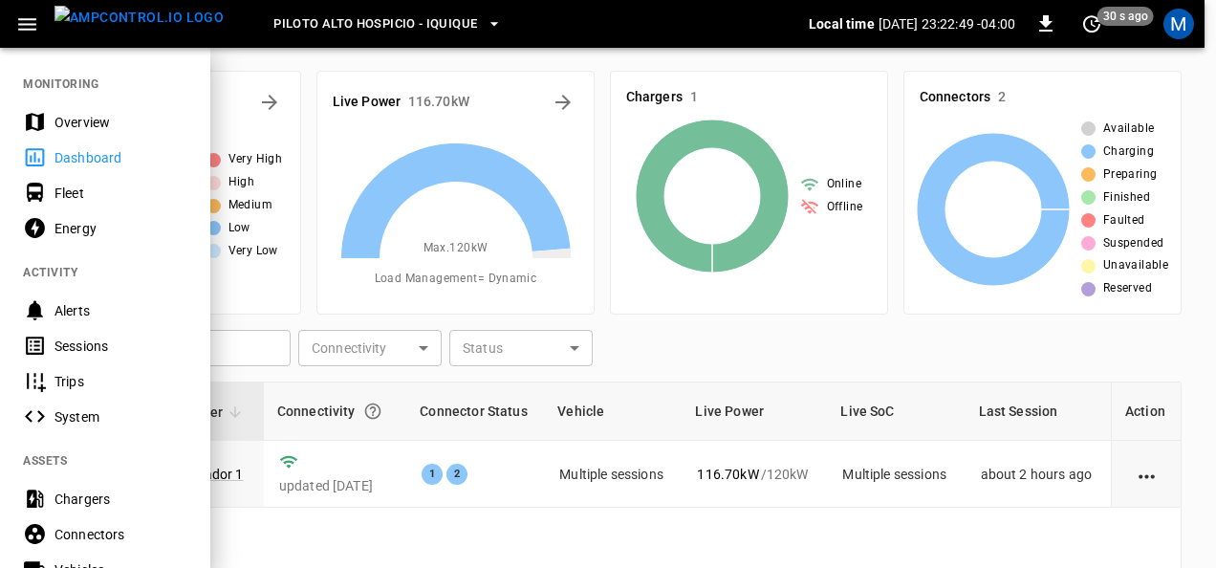
click at [88, 128] on div "Overview" at bounding box center [120, 122] width 133 height 19
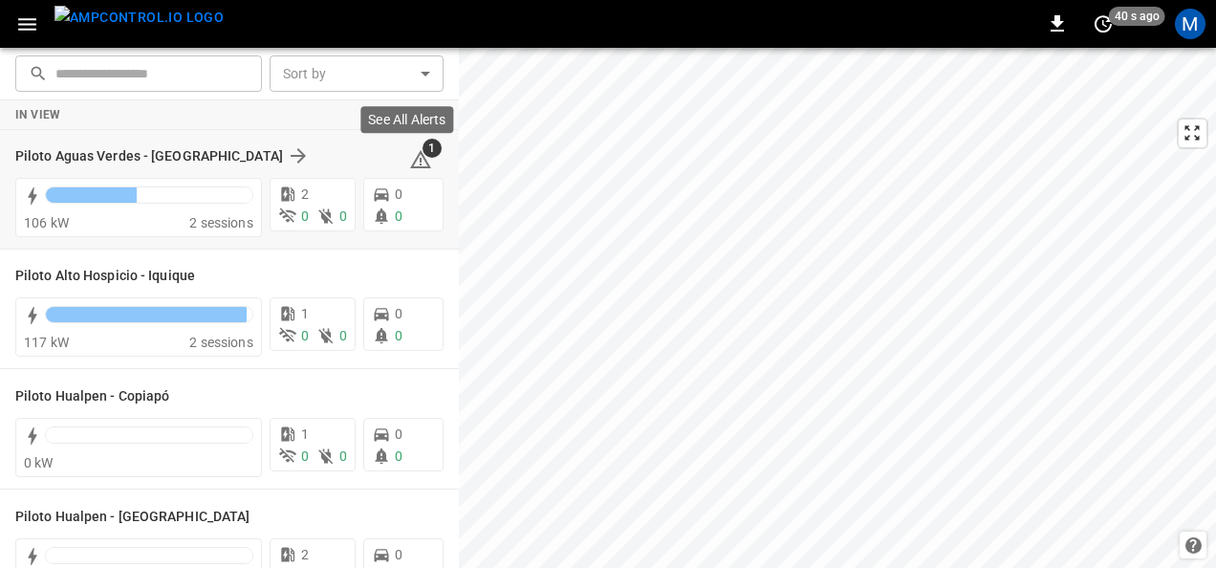
click at [417, 157] on icon at bounding box center [420, 159] width 23 height 23
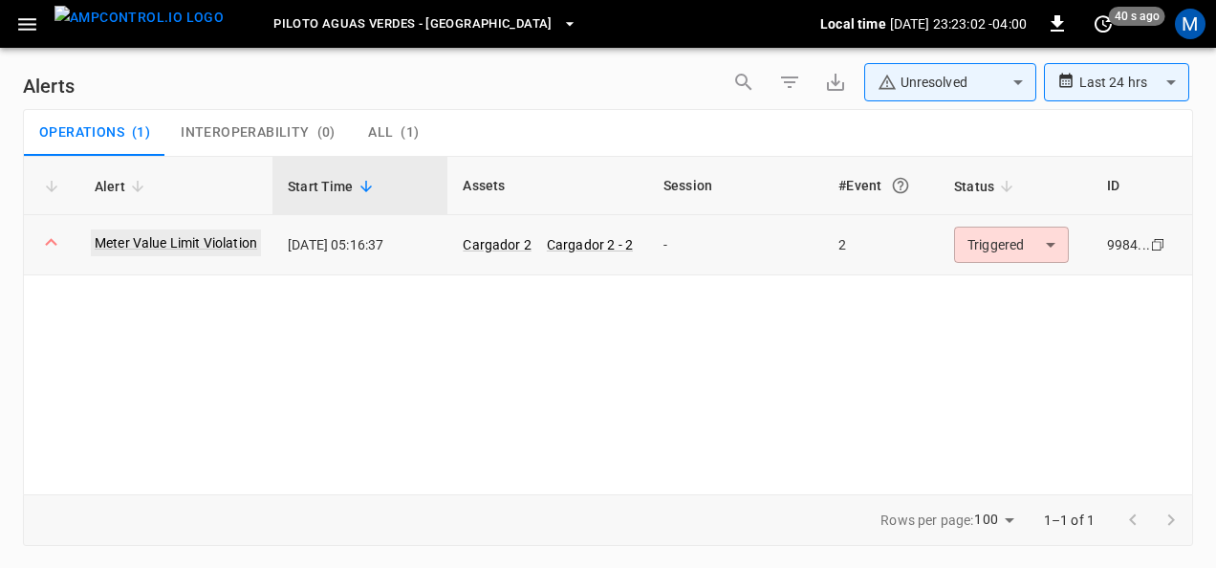
click at [212, 248] on link "Meter Value Limit Violation" at bounding box center [176, 242] width 170 height 27
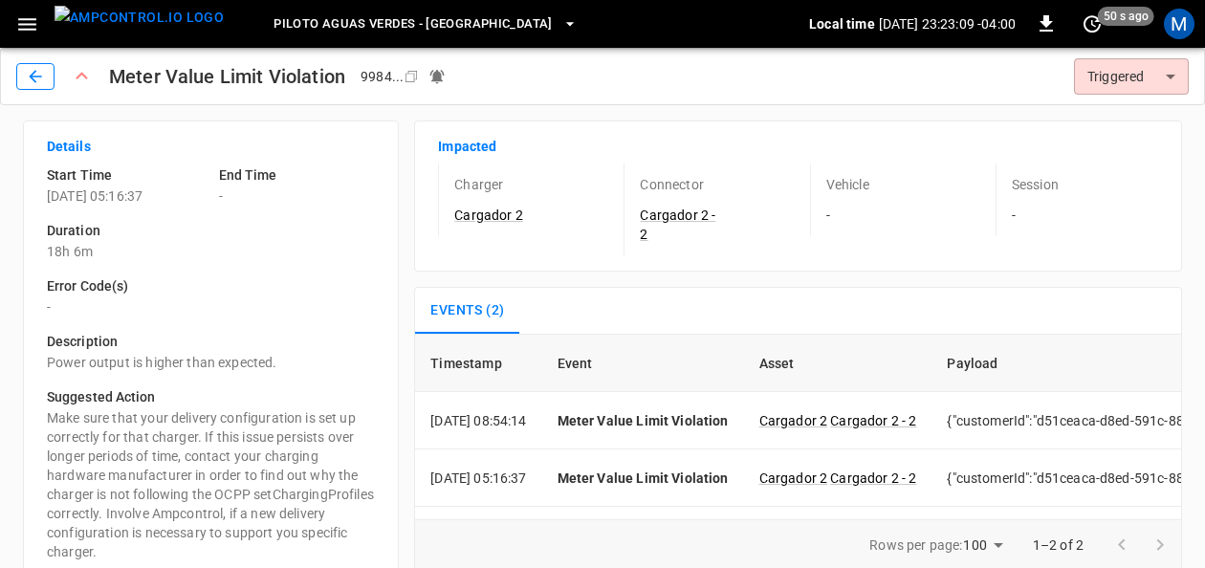
click at [26, 67] on icon "button" at bounding box center [35, 76] width 19 height 19
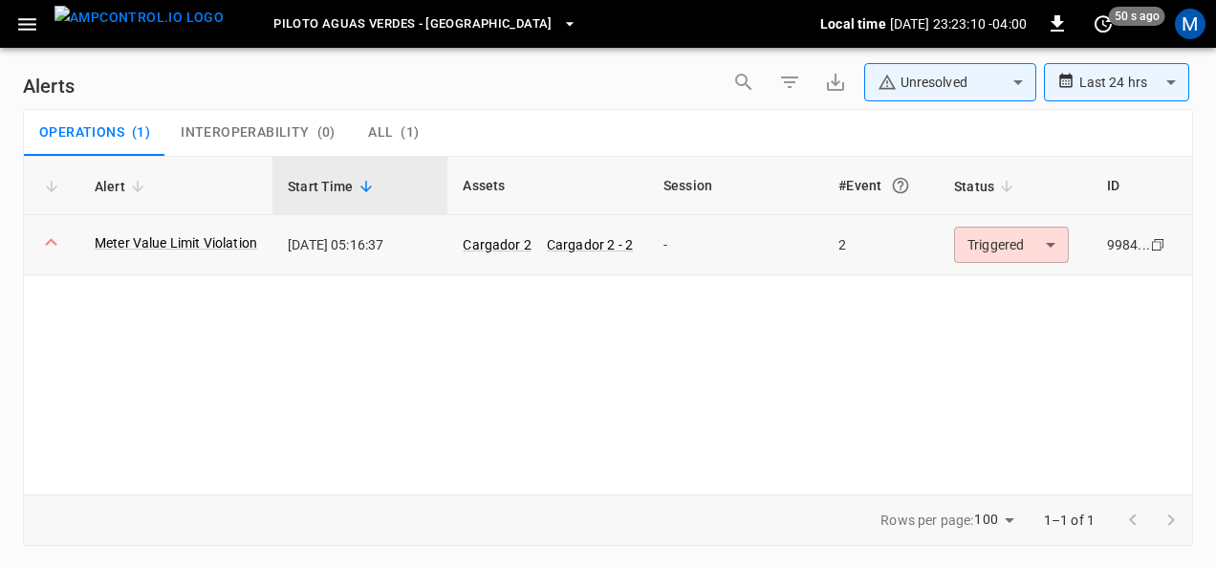
click at [1023, 251] on body "**********" at bounding box center [608, 280] width 1216 height 561
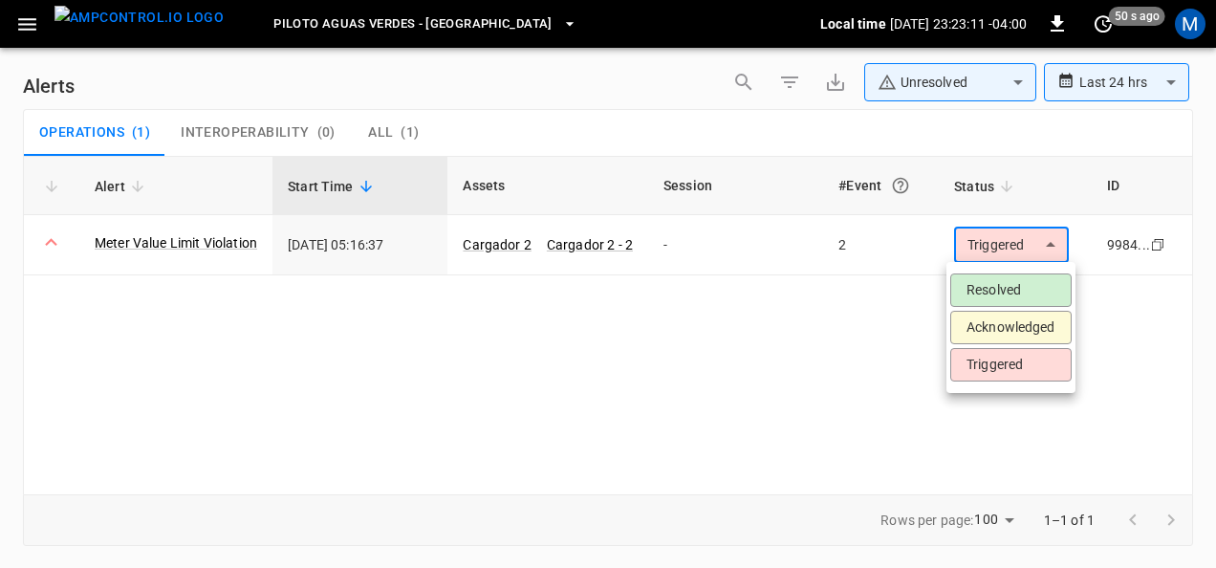
click at [1012, 279] on li "Resolved" at bounding box center [1010, 289] width 121 height 33
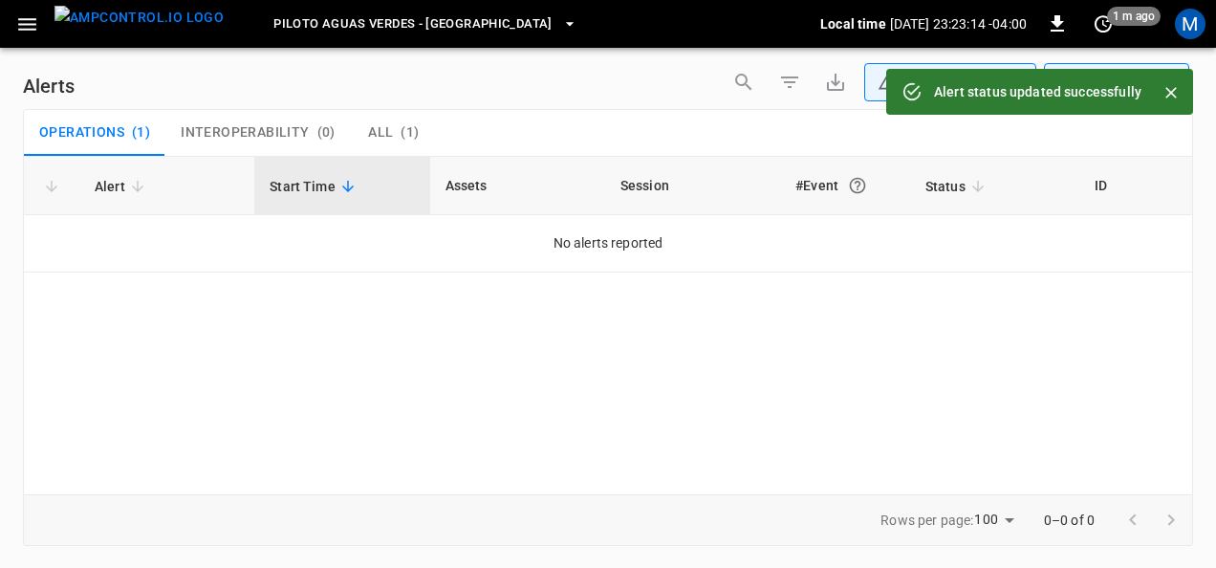
click at [42, 33] on button "button" at bounding box center [27, 24] width 39 height 35
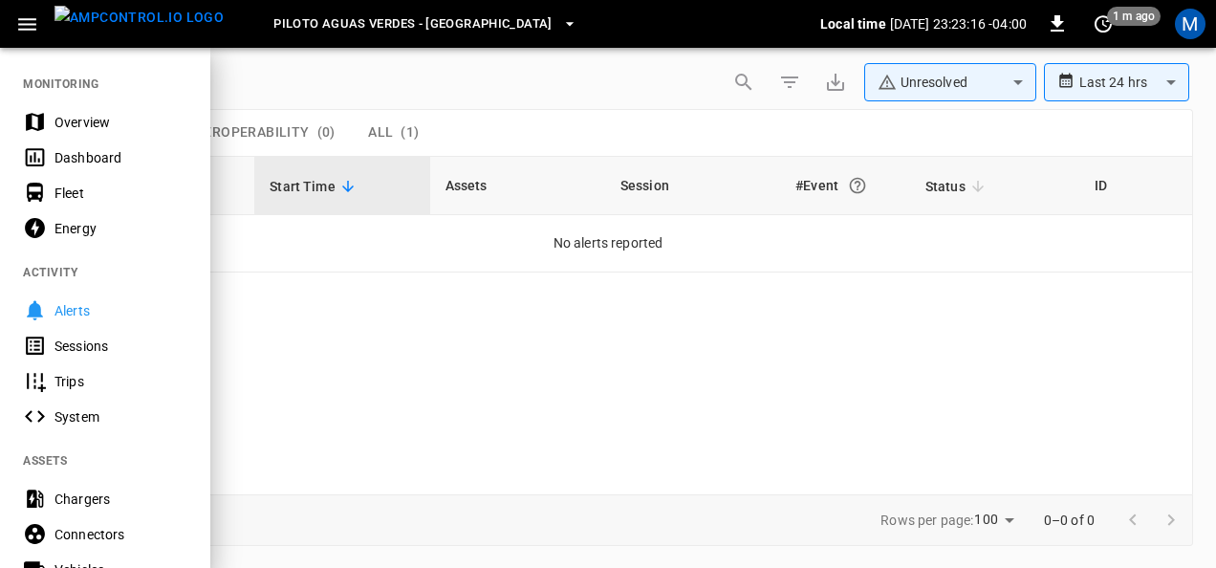
click at [42, 33] on button "button" at bounding box center [27, 24] width 39 height 35
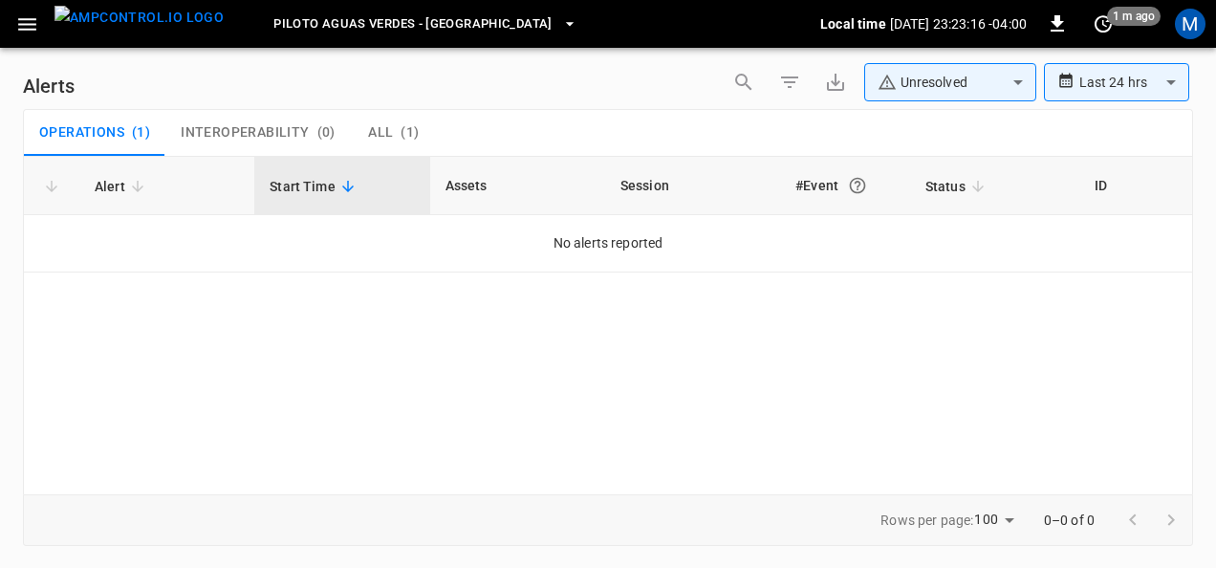
click at [409, 32] on span "Piloto Aguas Verdes - [GEOGRAPHIC_DATA]" at bounding box center [412, 24] width 279 height 22
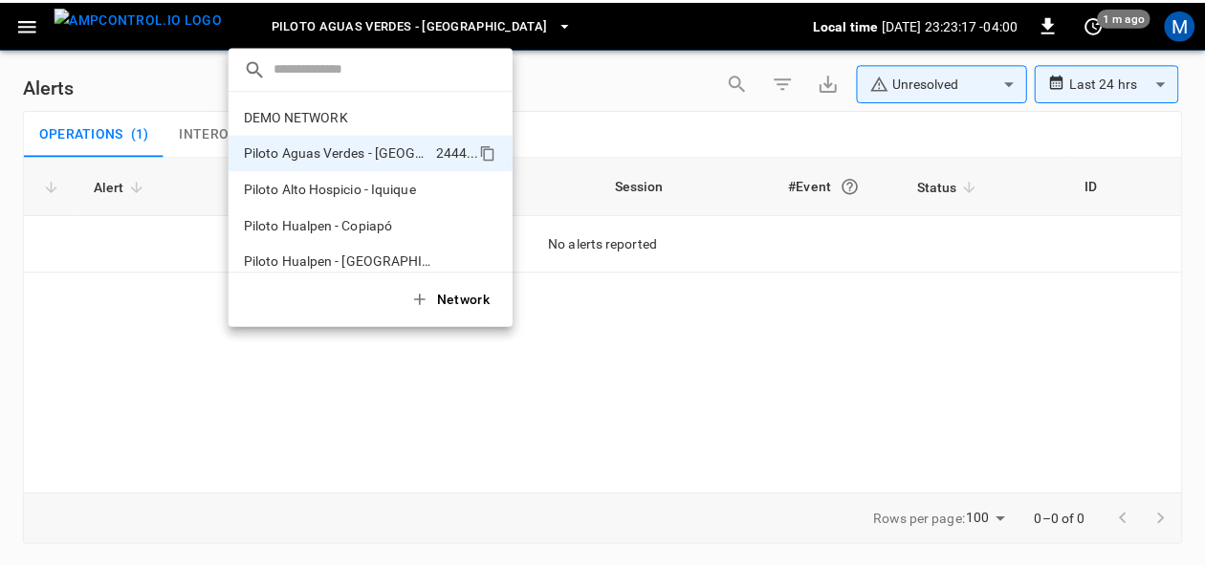
scroll to position [15, 0]
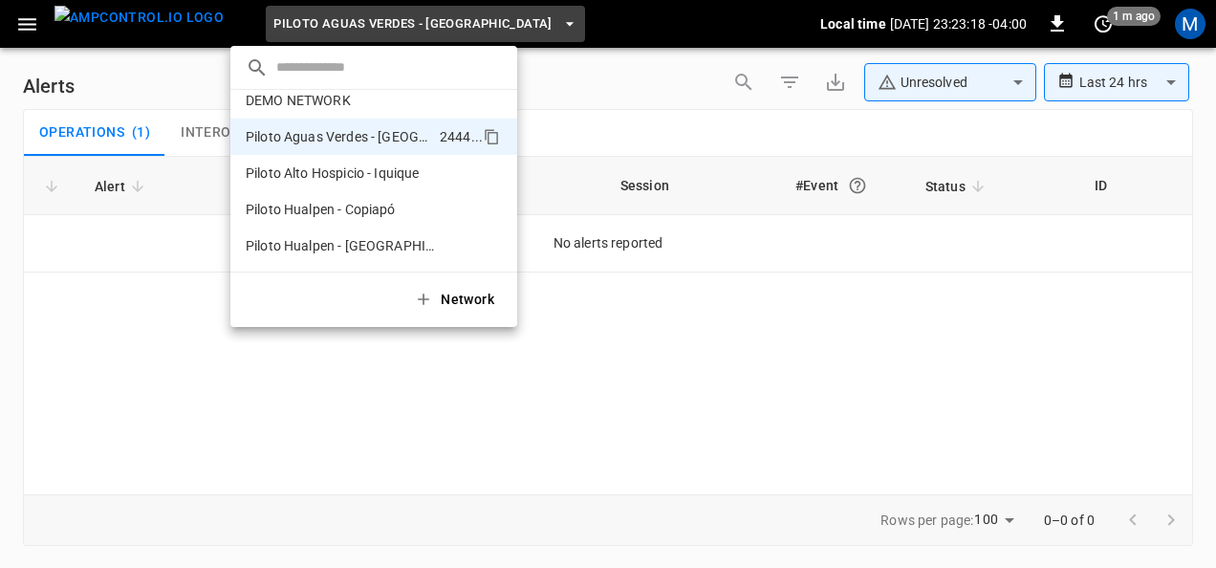
click at [0, 29] on html "**********" at bounding box center [608, 280] width 1216 height 561
click at [10, 27] on div at bounding box center [608, 284] width 1216 height 568
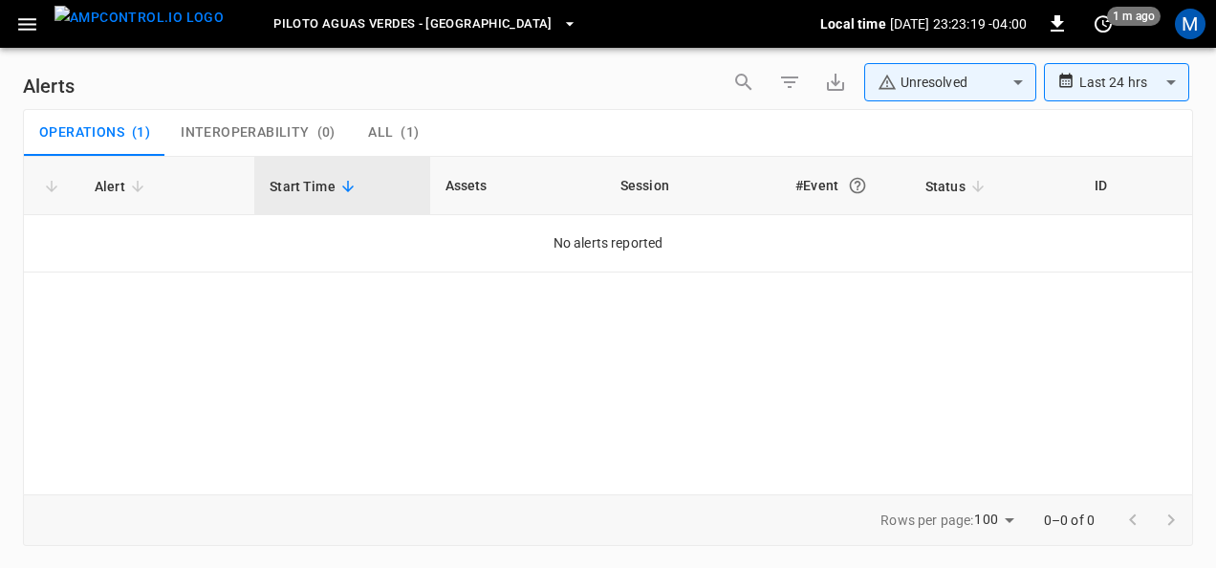
click at [15, 27] on button "button" at bounding box center [27, 24] width 39 height 35
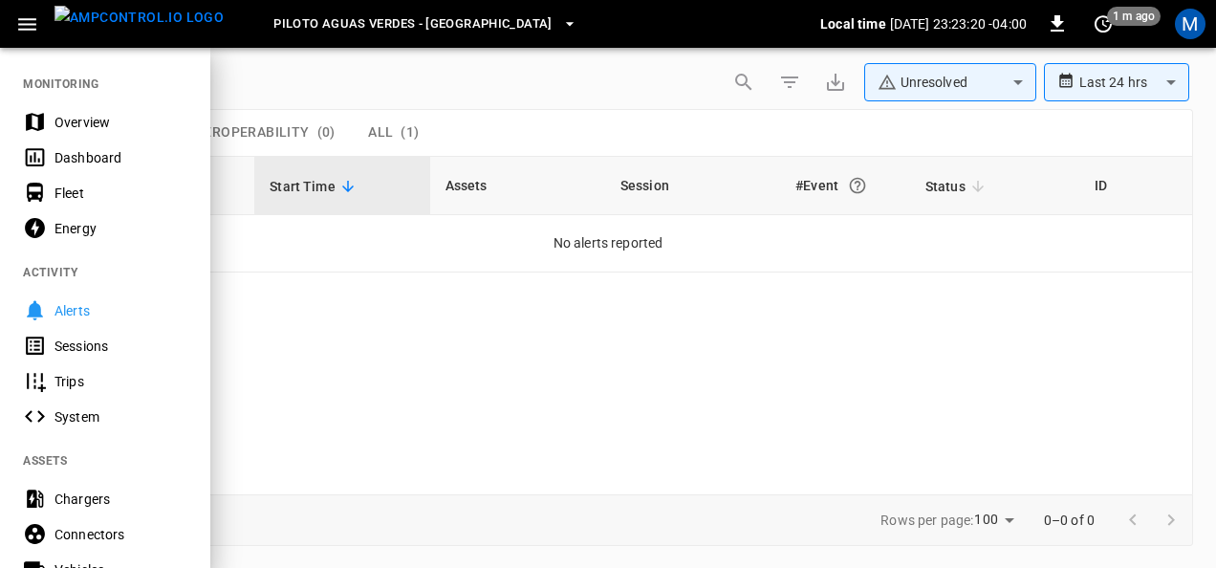
click at [61, 110] on div "Overview" at bounding box center [105, 121] width 210 height 35
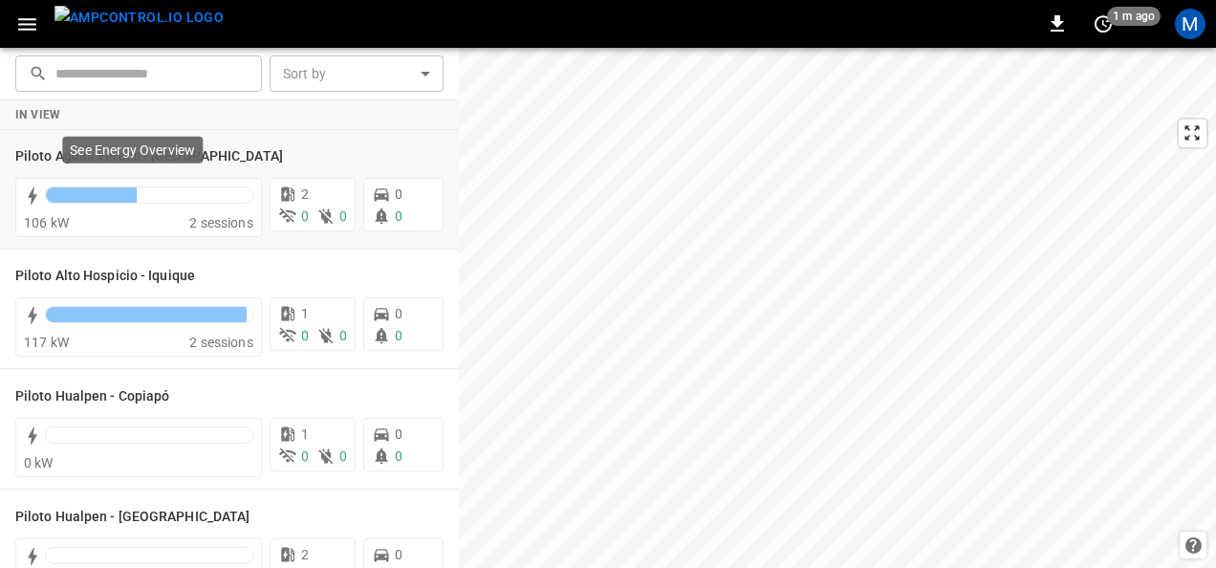
click at [187, 157] on p "See Energy Overview" at bounding box center [132, 150] width 125 height 19
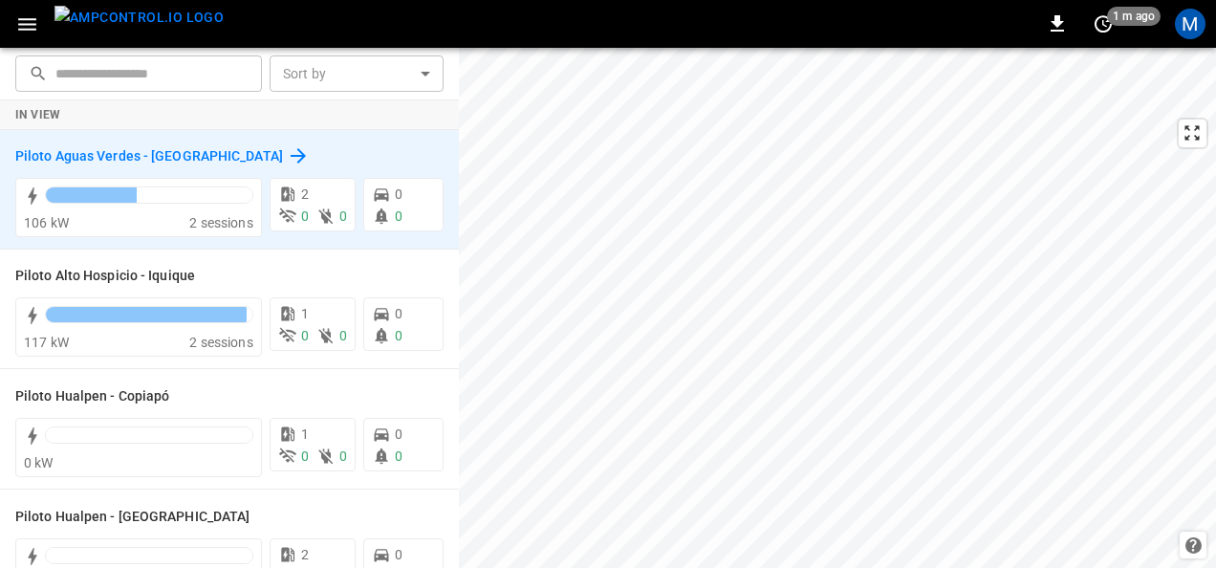
click at [215, 151] on h6 "Piloto Aguas Verdes - [GEOGRAPHIC_DATA]" at bounding box center [149, 156] width 268 height 21
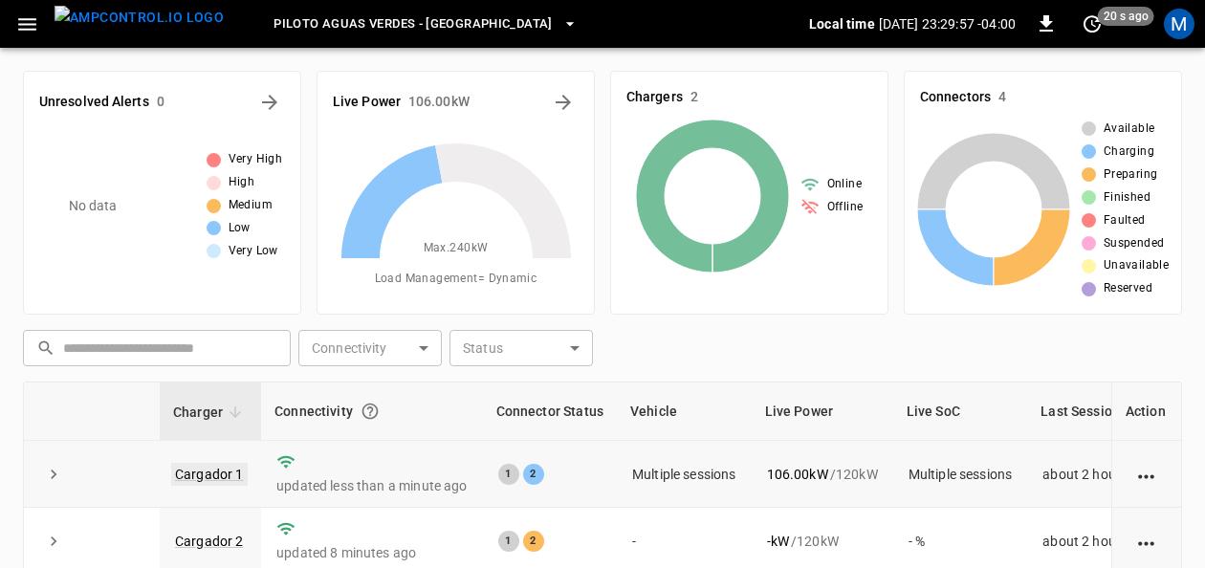
click at [222, 472] on link "Cargador 1" at bounding box center [209, 474] width 76 height 23
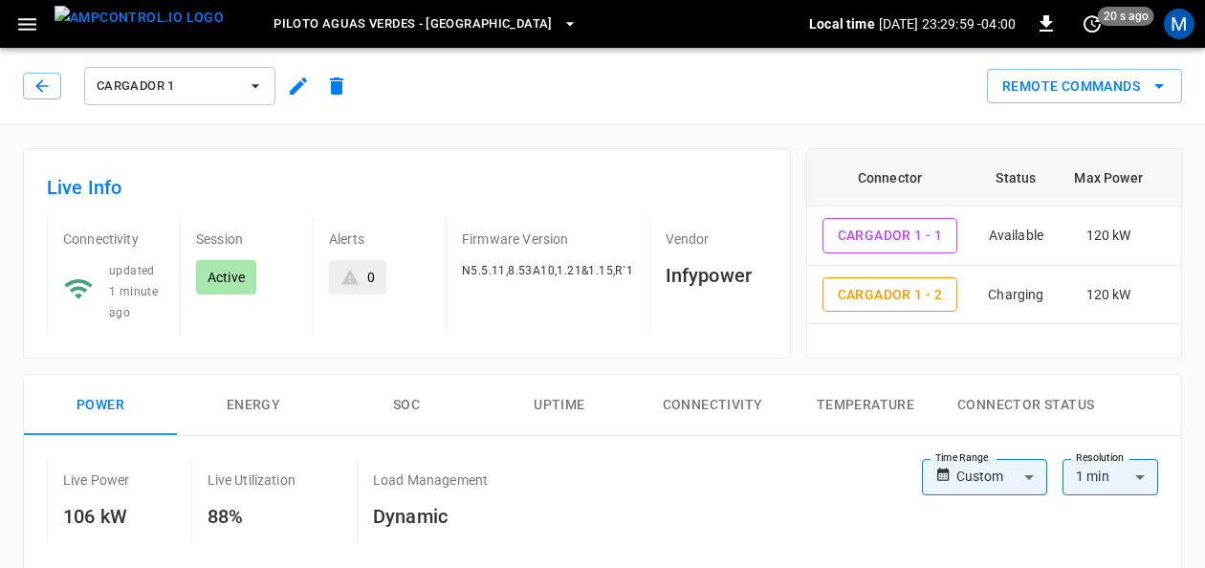
click at [387, 399] on button "SOC" at bounding box center [406, 405] width 153 height 61
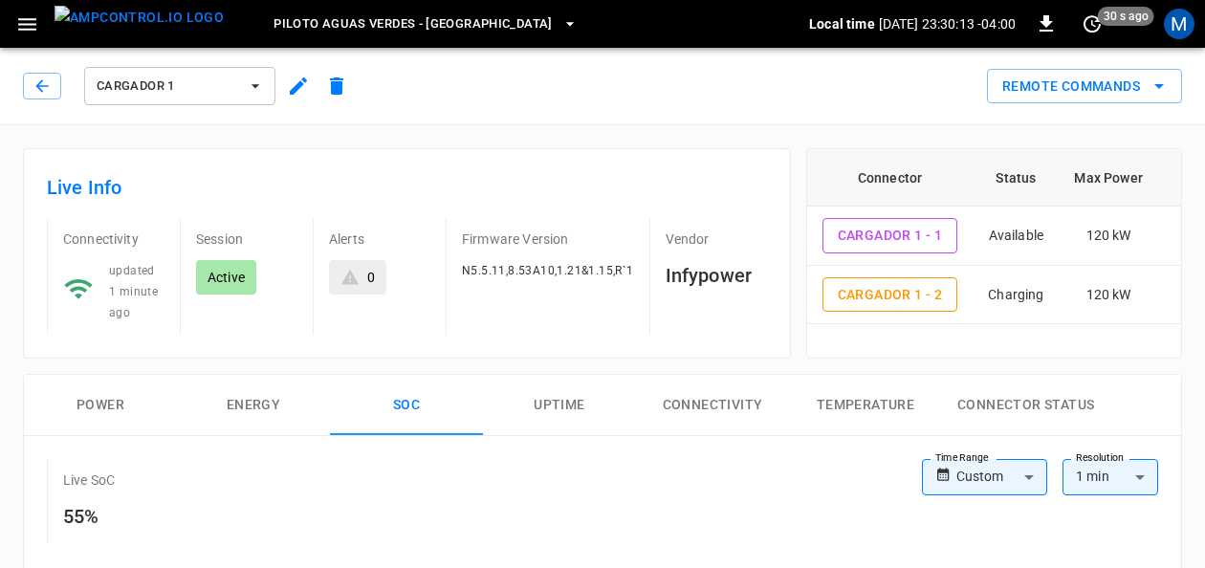
click at [256, 88] on icon "button" at bounding box center [255, 85] width 19 height 19
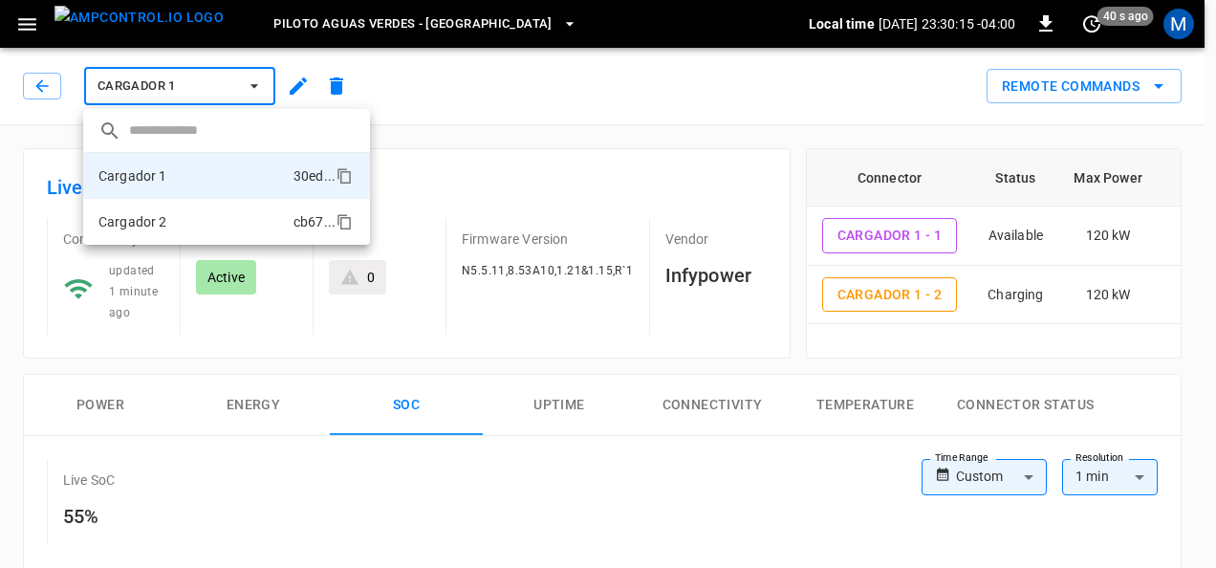
click at [185, 216] on li "Cargador 2 cb67 ..." at bounding box center [226, 222] width 287 height 46
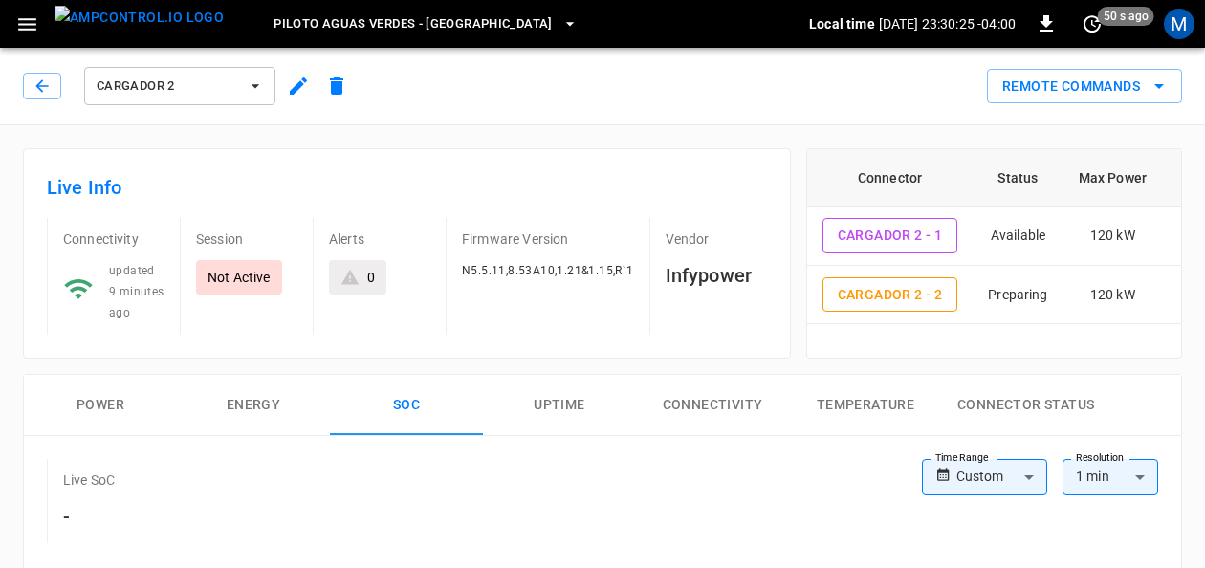
click at [40, 24] on button "button" at bounding box center [27, 24] width 39 height 35
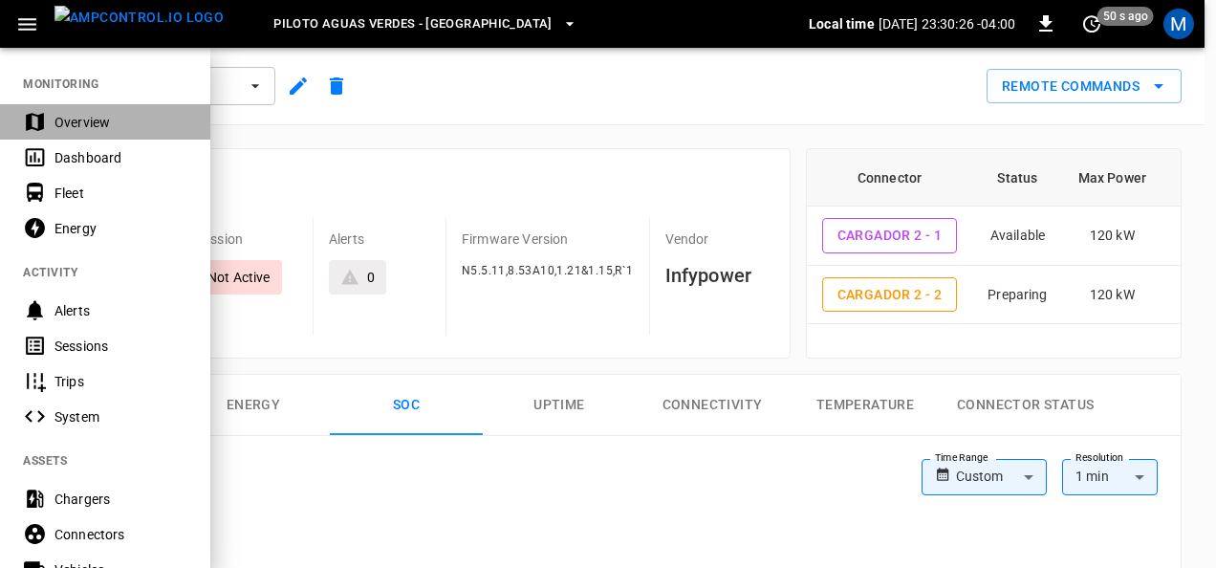
drag, startPoint x: 63, startPoint y: 130, endPoint x: 75, endPoint y: 130, distance: 11.5
click at [63, 130] on div "Overview" at bounding box center [120, 122] width 133 height 19
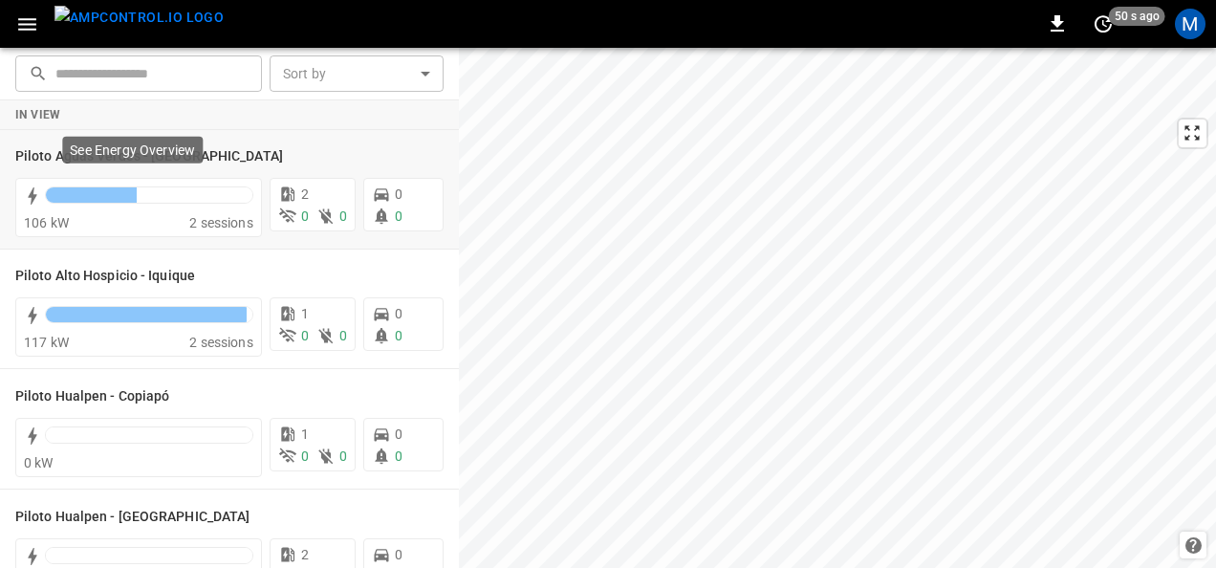
click at [191, 155] on p "See Energy Overview" at bounding box center [132, 150] width 125 height 19
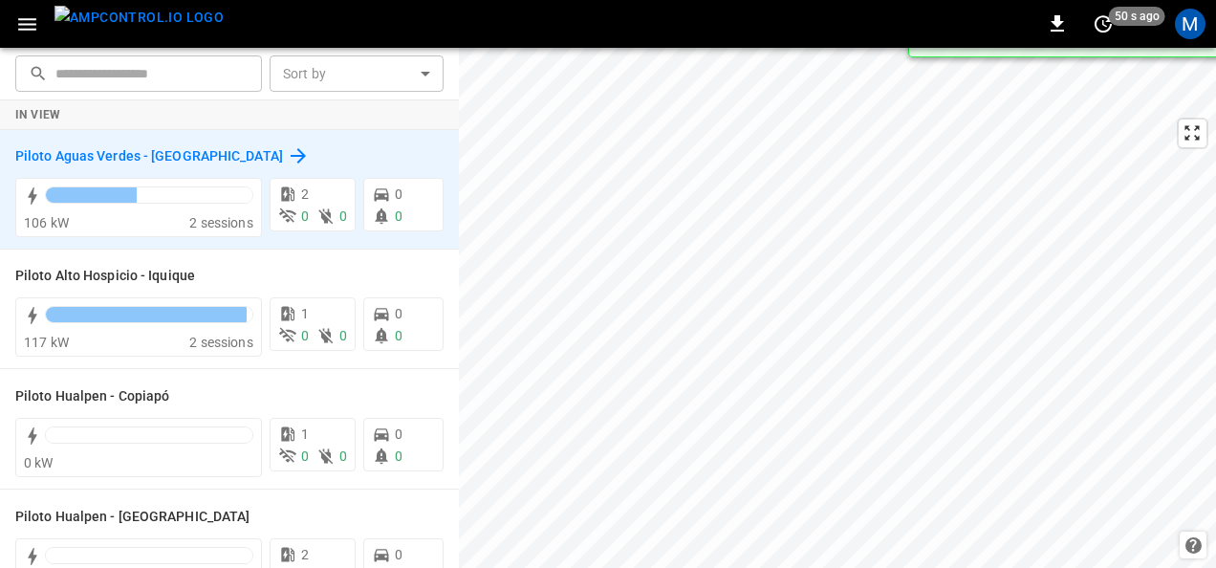
click at [223, 153] on h6 "Piloto Aguas Verdes - [GEOGRAPHIC_DATA]" at bounding box center [149, 156] width 268 height 21
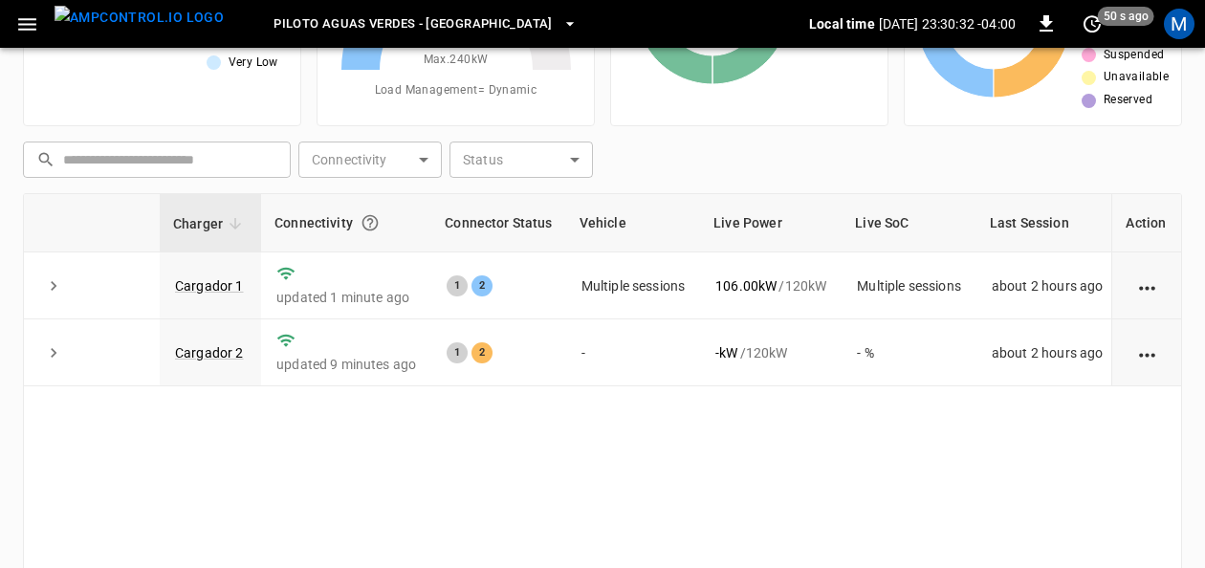
scroll to position [191, 0]
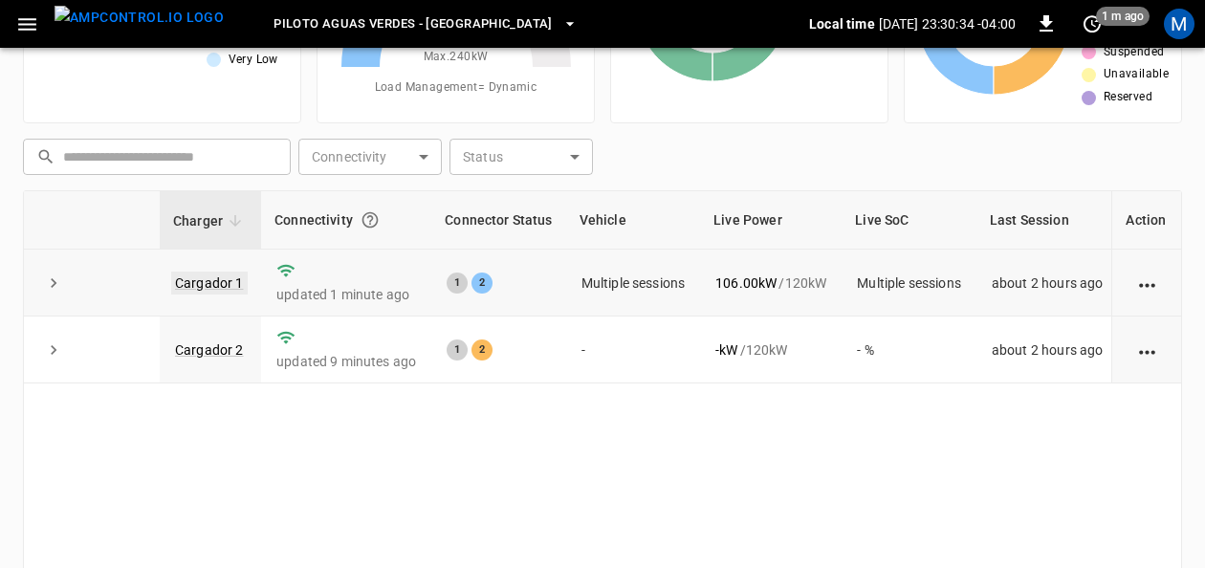
click at [211, 278] on link "Cargador 1" at bounding box center [209, 283] width 76 height 23
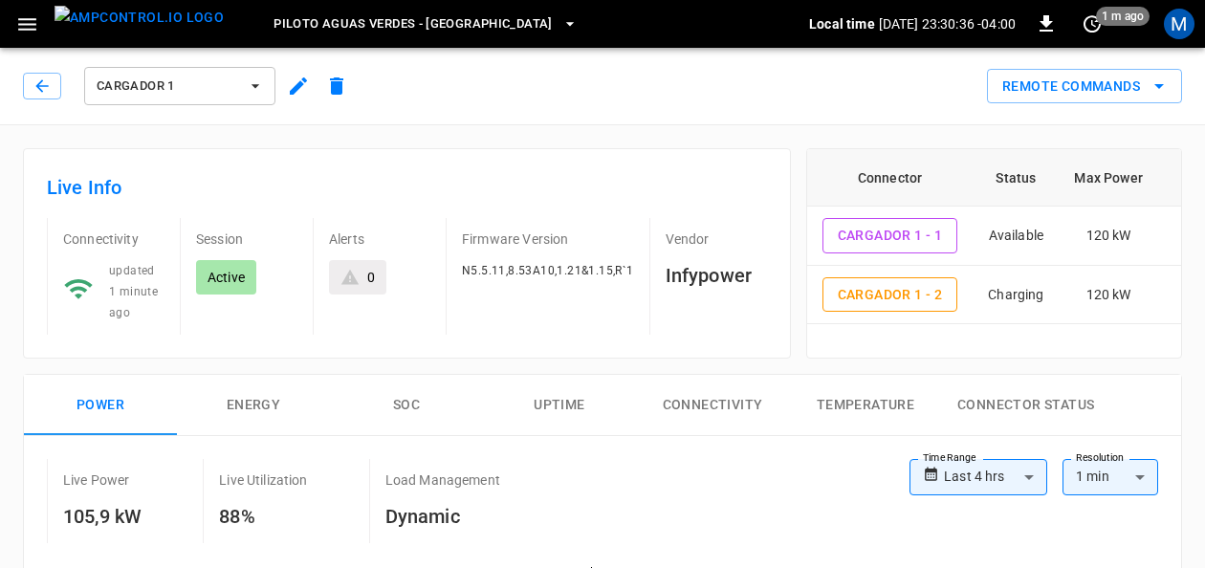
scroll to position [96, 0]
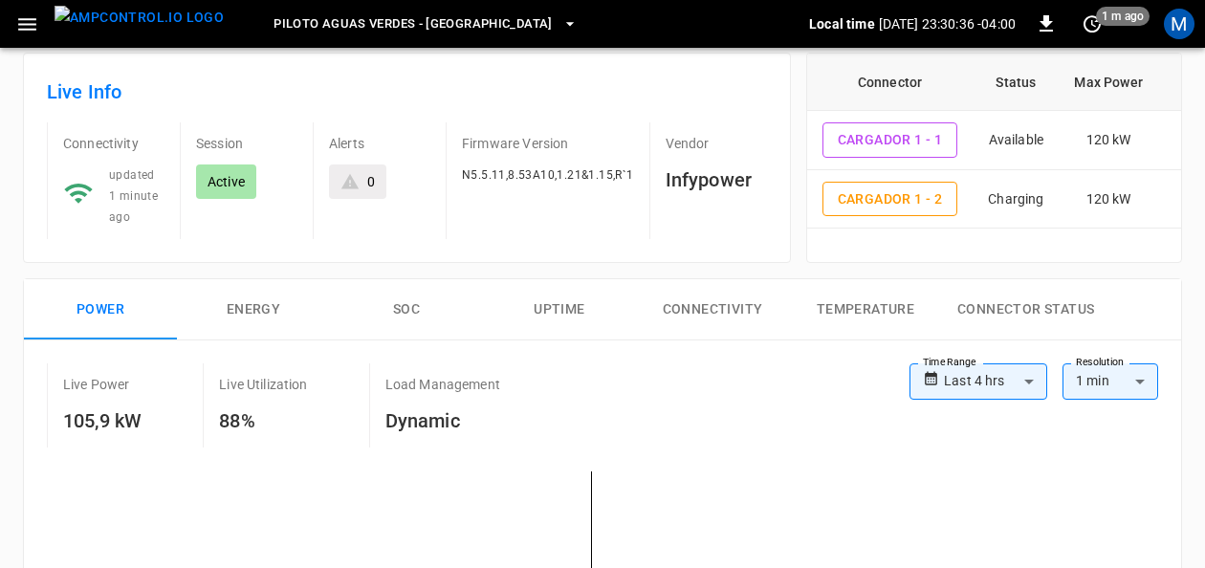
click at [409, 310] on button "SOC" at bounding box center [406, 309] width 153 height 61
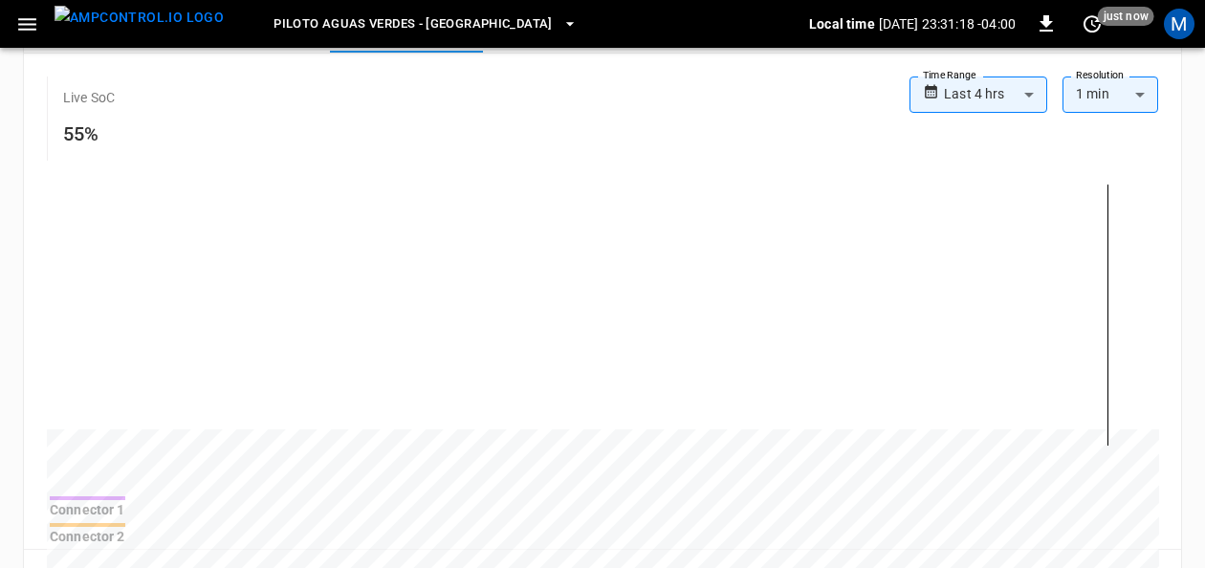
scroll to position [191, 0]
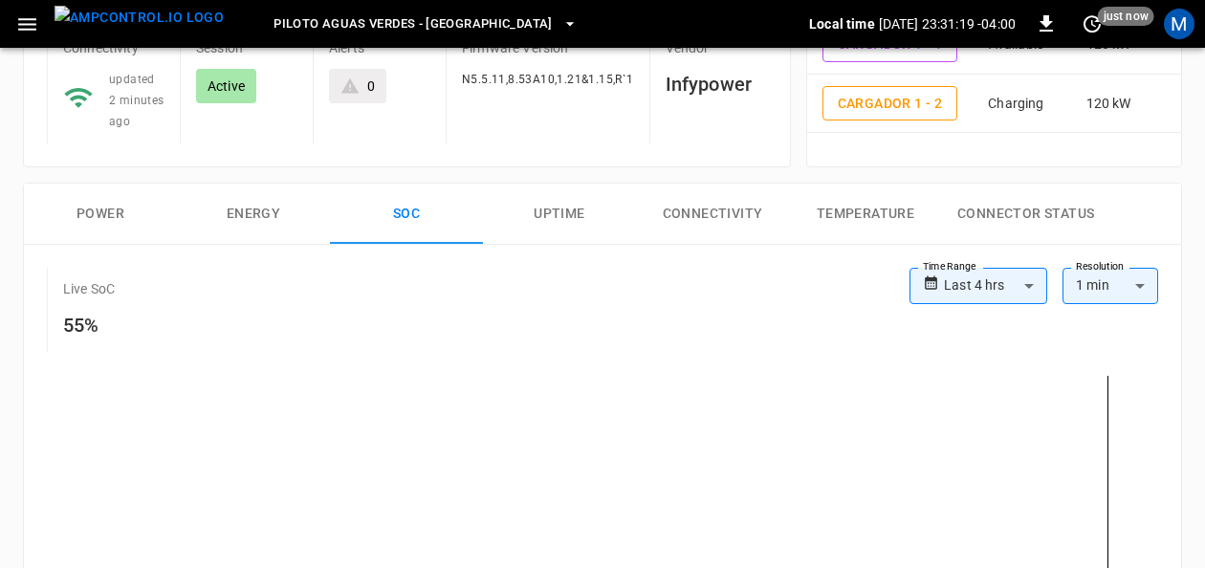
click at [93, 219] on button "Power" at bounding box center [100, 214] width 153 height 61
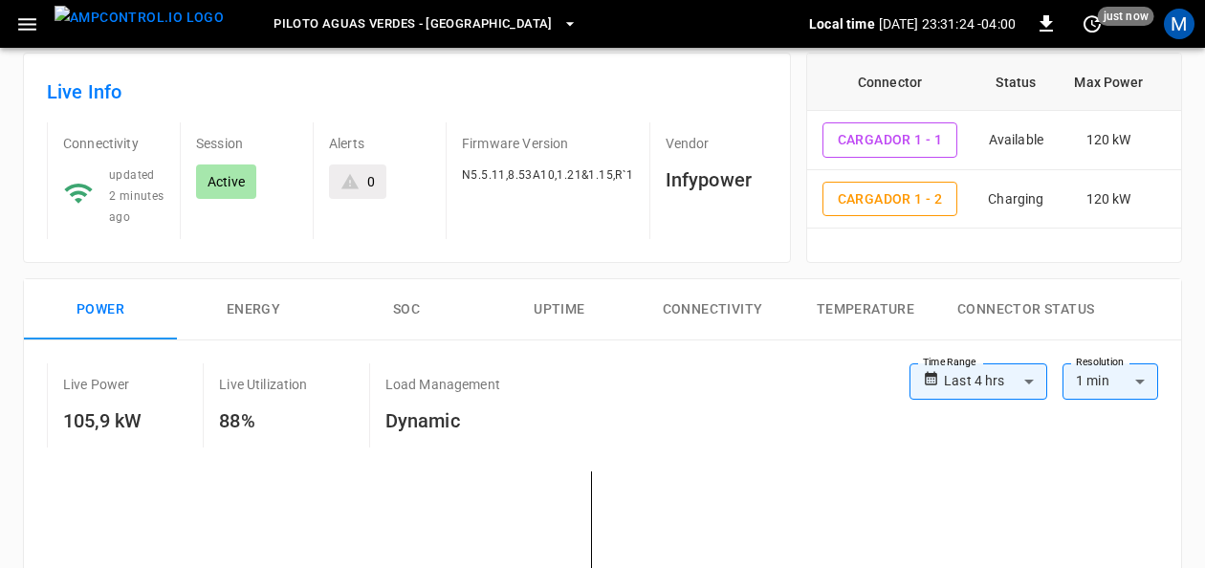
scroll to position [0, 0]
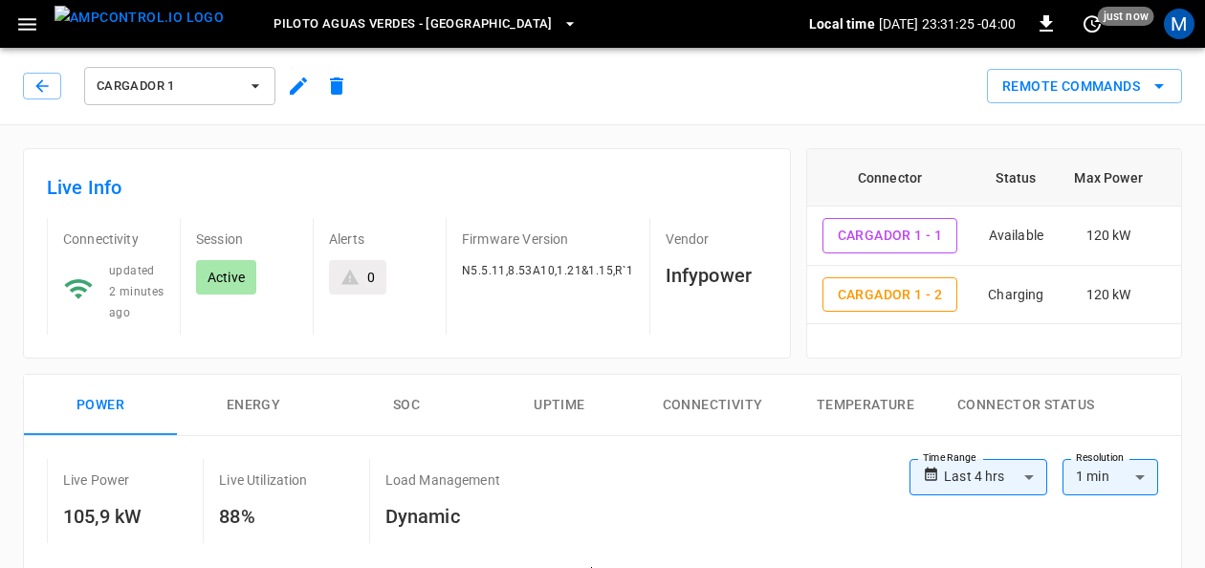
click at [243, 82] on button "Cargador 1" at bounding box center [179, 86] width 191 height 38
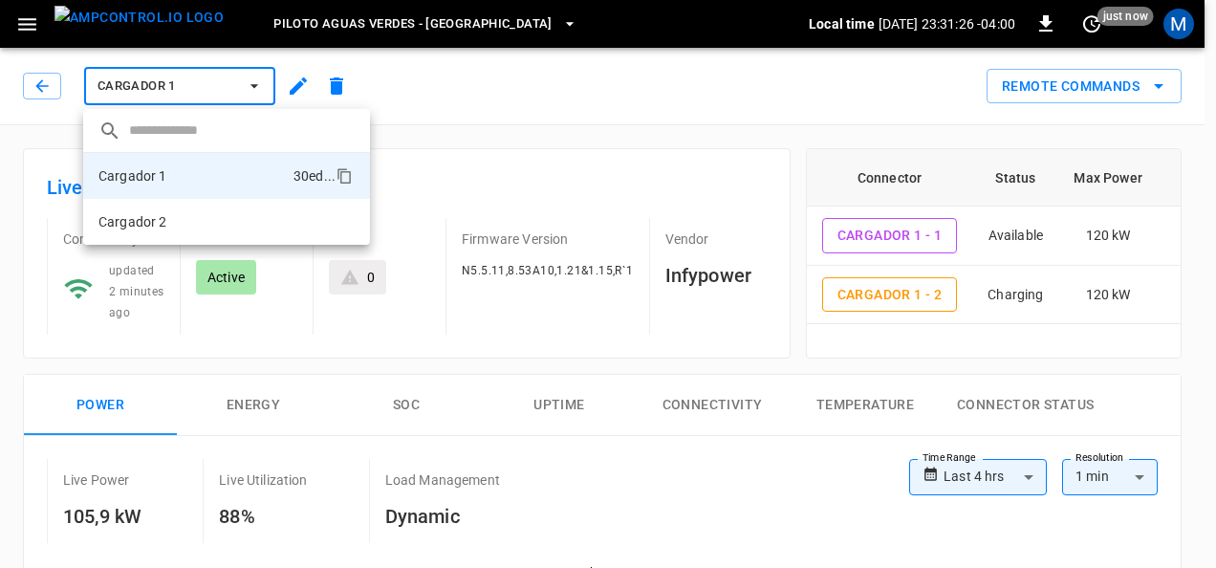
click at [192, 211] on li "Cargador 2 cb67 ..." at bounding box center [226, 222] width 287 height 46
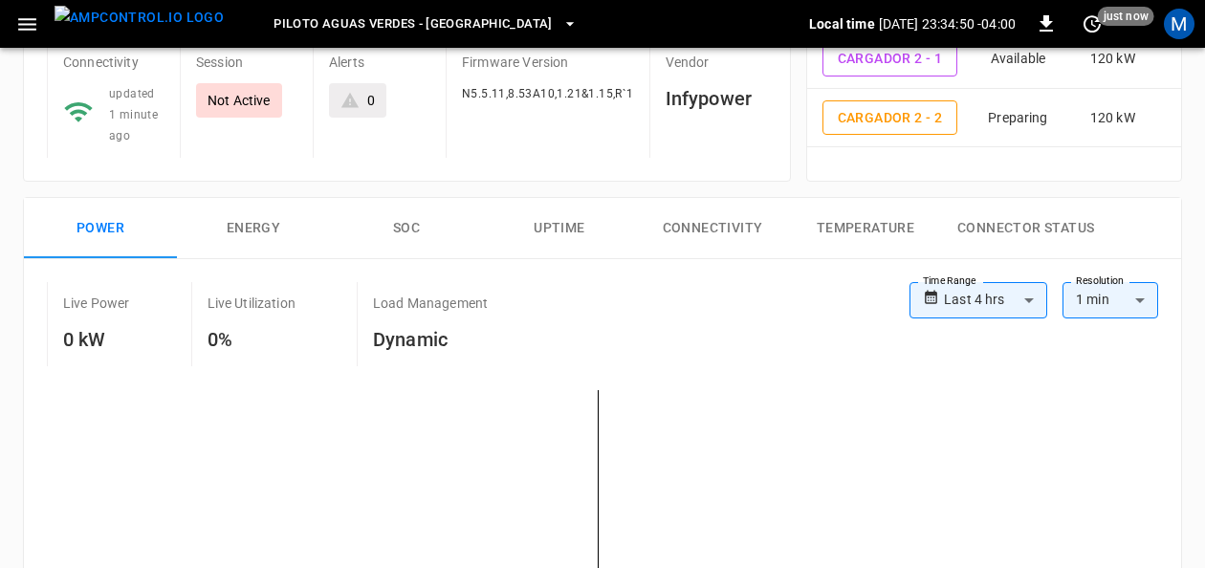
scroll to position [287, 0]
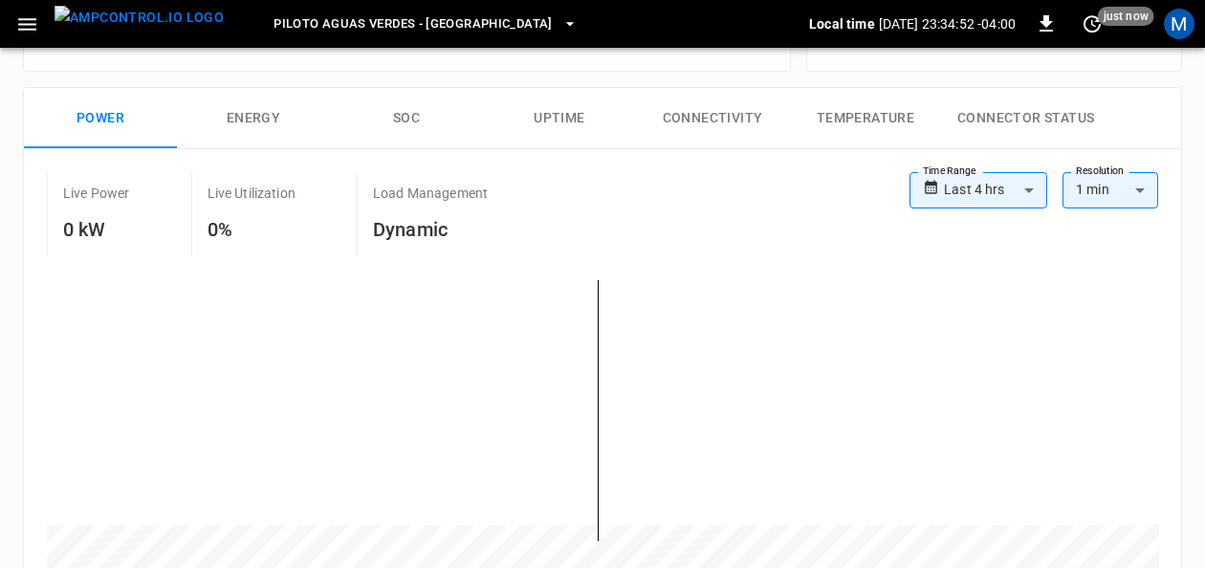
click at [408, 107] on button "SOC" at bounding box center [406, 118] width 153 height 61
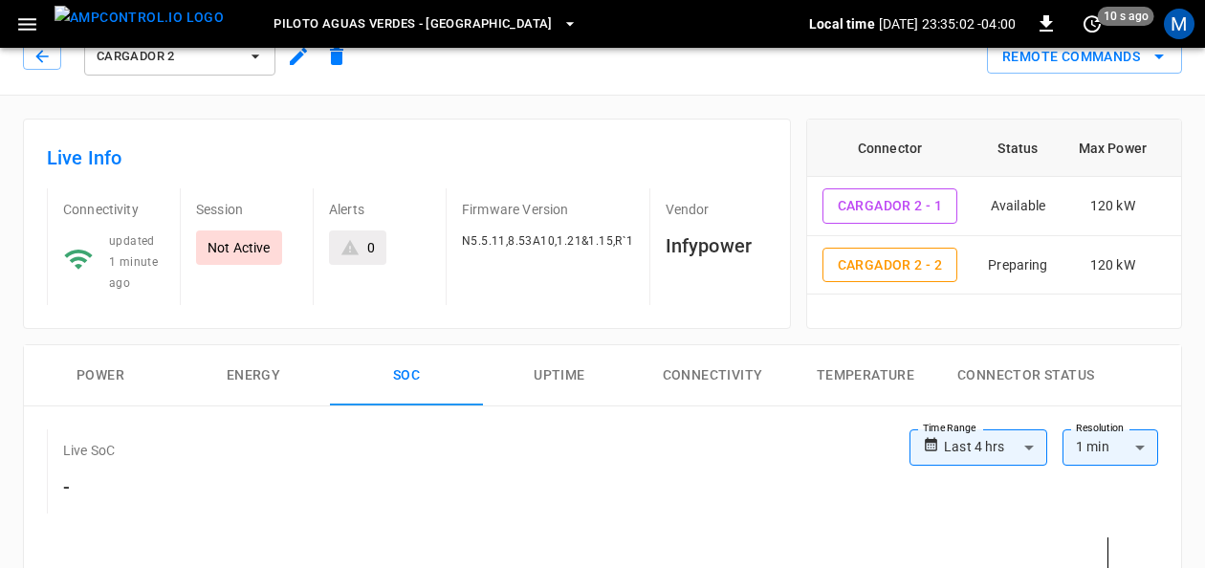
scroll to position [0, 0]
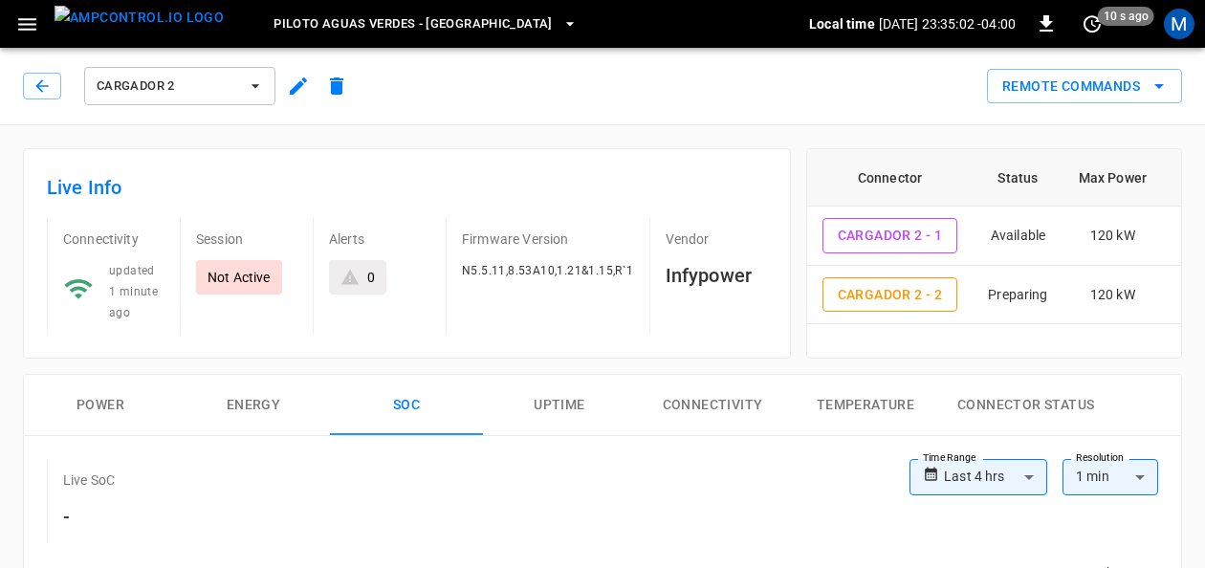
click at [199, 91] on span "Cargador 2" at bounding box center [168, 87] width 142 height 22
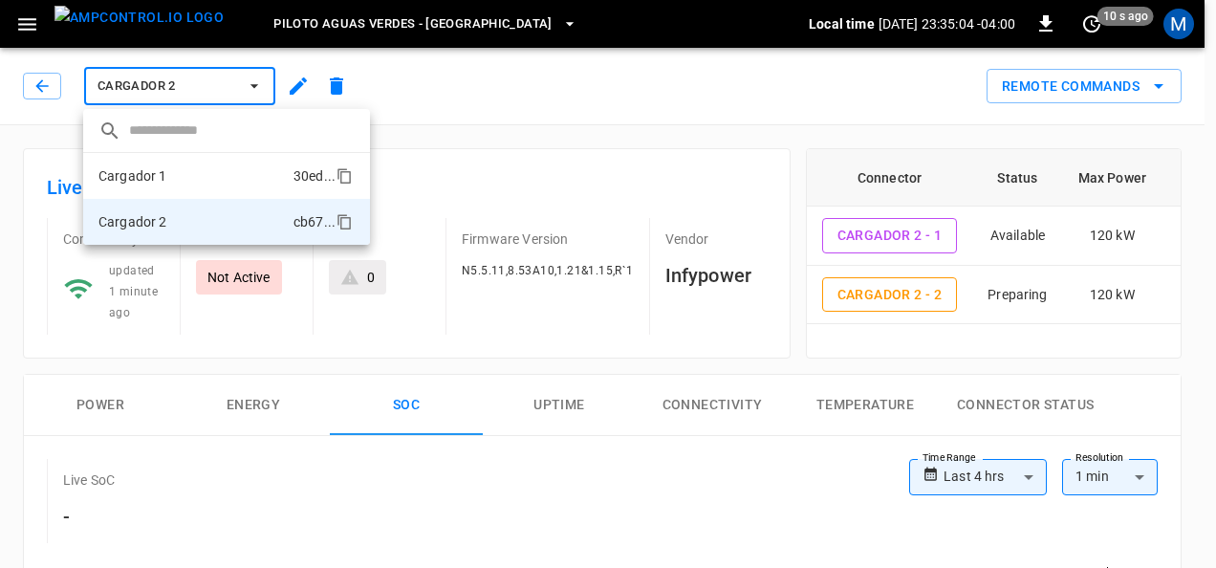
click at [182, 166] on li "Cargador 1 30ed ..." at bounding box center [226, 176] width 287 height 46
